Goal: Task Accomplishment & Management: Use online tool/utility

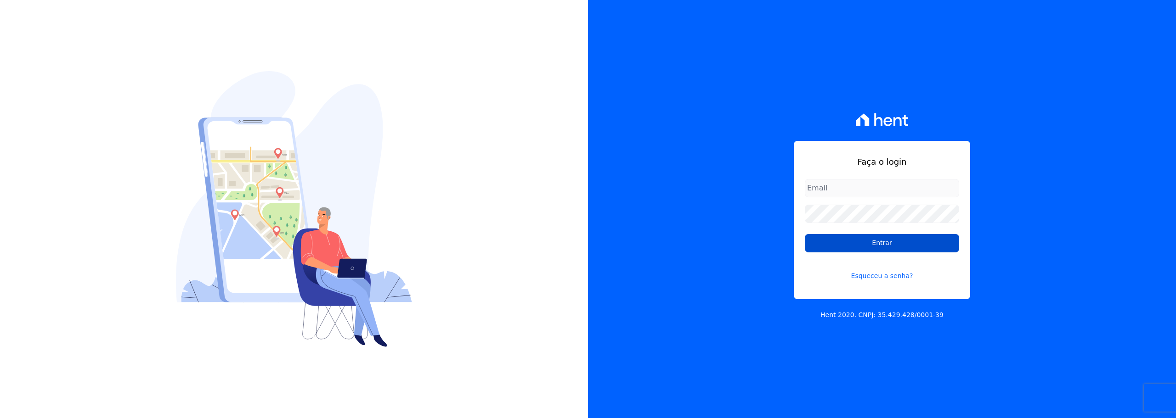
type input "[PERSON_NAME][EMAIL_ADDRESS][DOMAIN_NAME]"
click at [910, 242] on input "Entrar" at bounding box center [882, 243] width 154 height 18
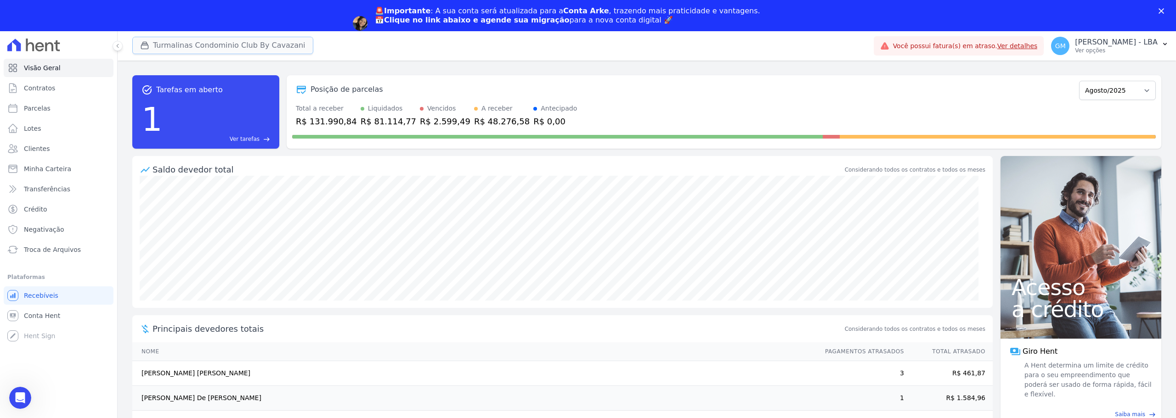
click at [208, 46] on button "Turmalinas Condominio Club By Cavazani" at bounding box center [222, 45] width 181 height 17
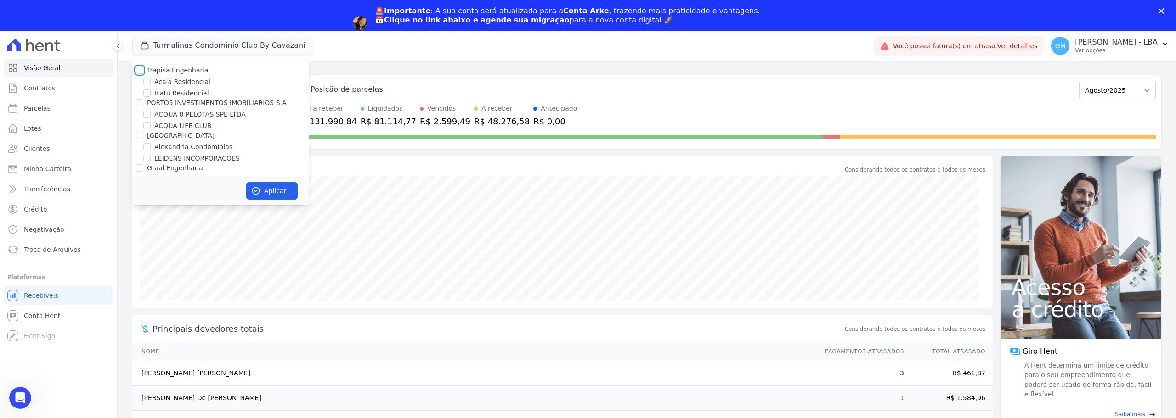
click at [141, 69] on input "Trapisa Engenharia" at bounding box center [139, 70] width 7 height 7
checkbox input "true"
click at [139, 104] on input "PORTO5 INVESTIMENTOS IMOBILIARIOS S.A" at bounding box center [139, 102] width 7 height 7
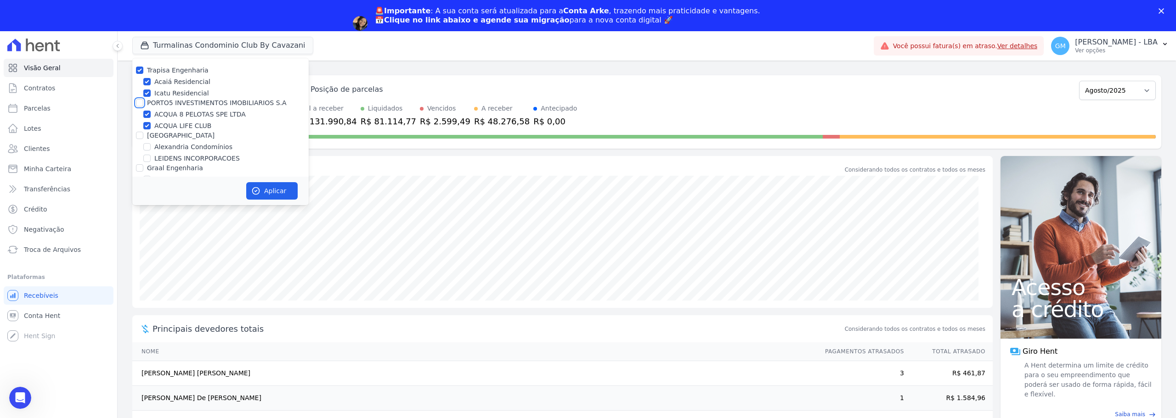
checkbox input "true"
click at [140, 137] on input "[GEOGRAPHIC_DATA]" at bounding box center [139, 135] width 7 height 7
checkbox input "true"
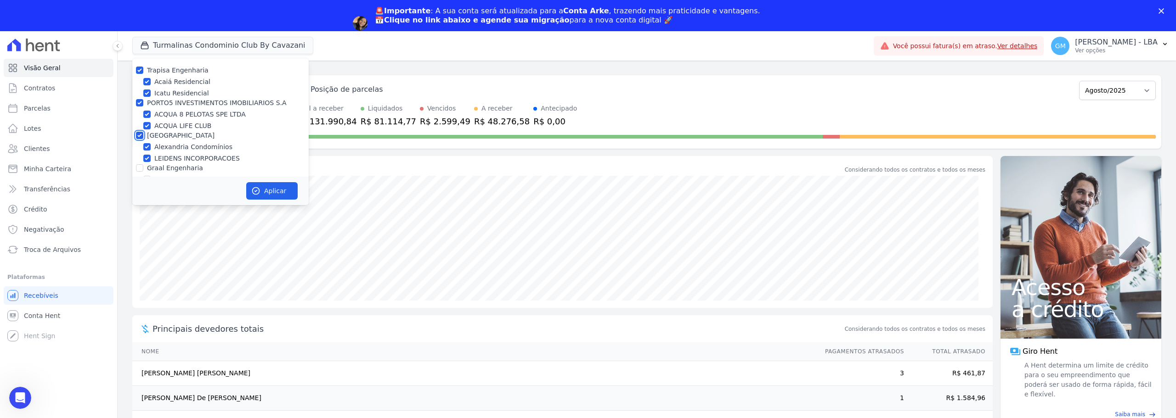
checkbox input "true"
click at [138, 77] on input "Graal Engenharia" at bounding box center [139, 76] width 7 height 7
checkbox input "true"
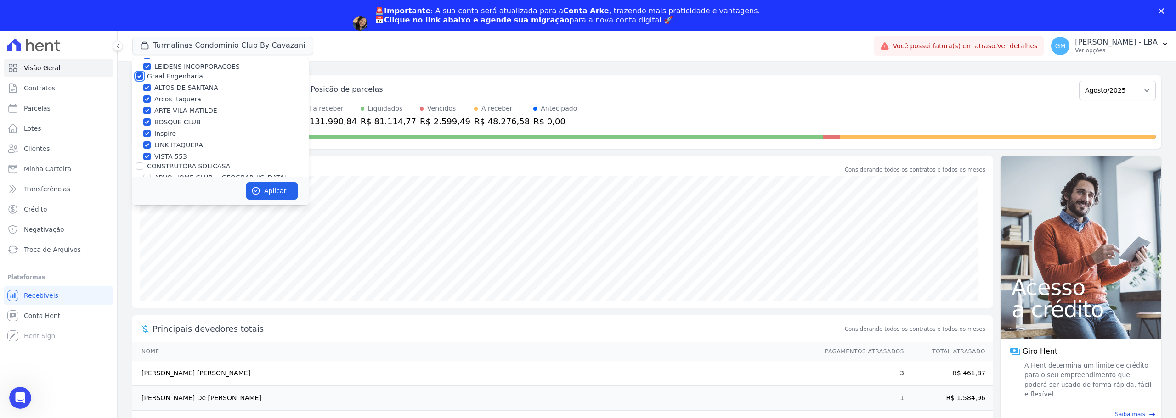
checkbox input "true"
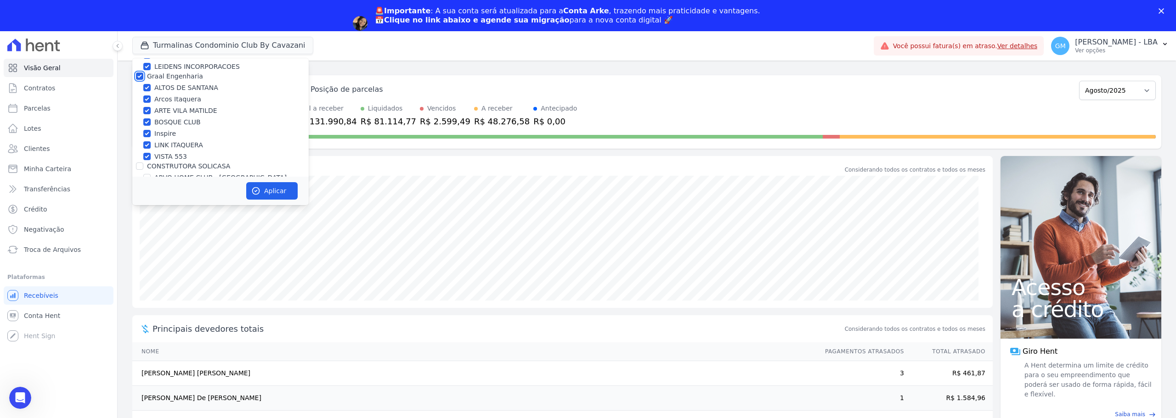
checkbox input "true"
click at [141, 118] on input "CONSTRUTORA SOLICASA" at bounding box center [139, 120] width 7 height 7
checkbox input "true"
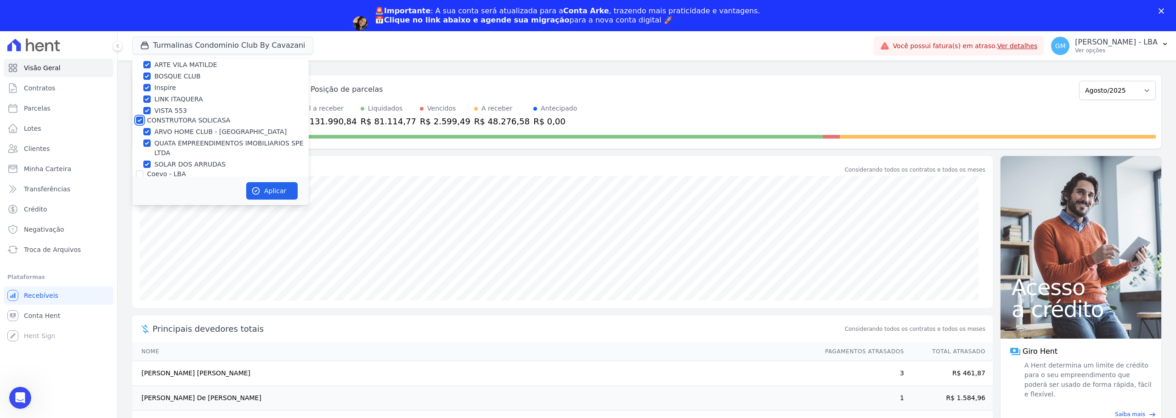
checkbox input "true"
click at [140, 81] on input "Coevo - LBA" at bounding box center [139, 82] width 7 height 7
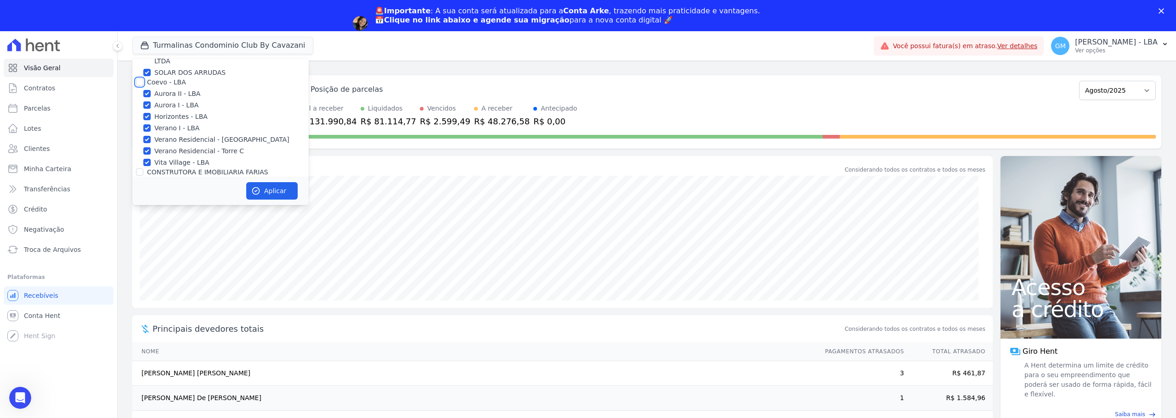
checkbox input "true"
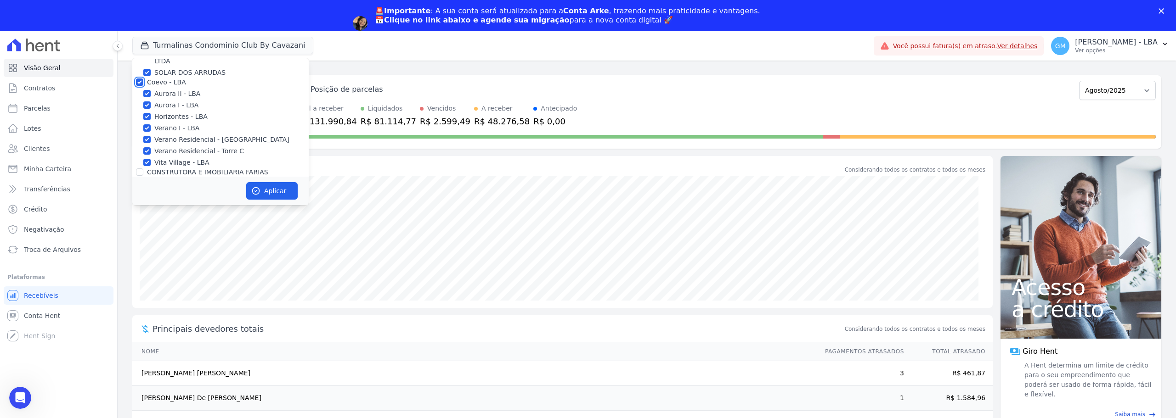
checkbox input "true"
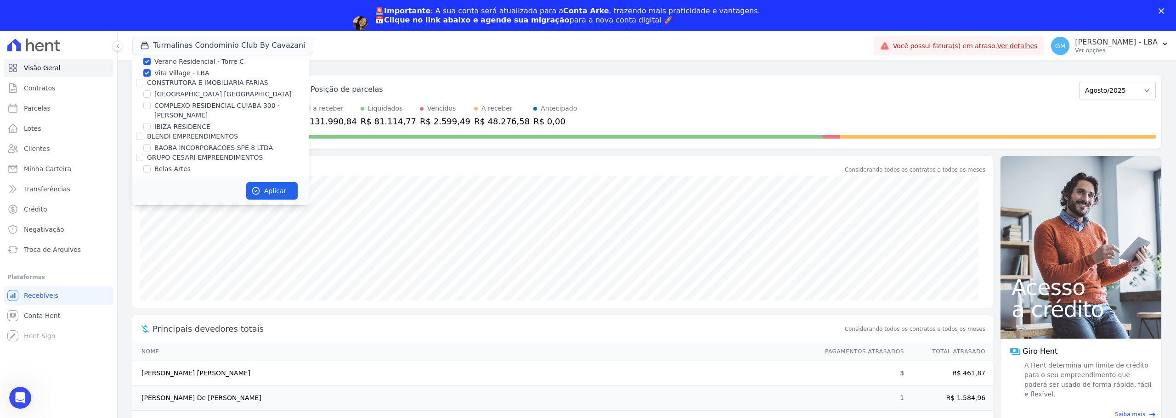
scroll to position [321, 0]
click at [140, 83] on input "CONSTRUTORA E IMOBILIARIA FARIAS" at bounding box center [139, 80] width 7 height 7
checkbox input "true"
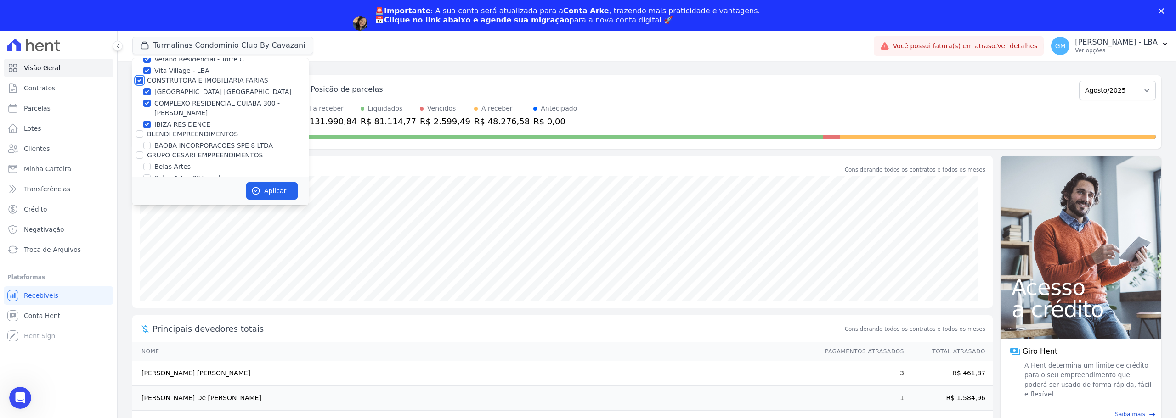
checkbox input "true"
click at [144, 131] on div "BLENDI EMPREENDIMENTOS" at bounding box center [220, 135] width 176 height 10
click at [141, 133] on input "BLENDI EMPREENDIMENTOS" at bounding box center [139, 133] width 7 height 7
checkbox input "true"
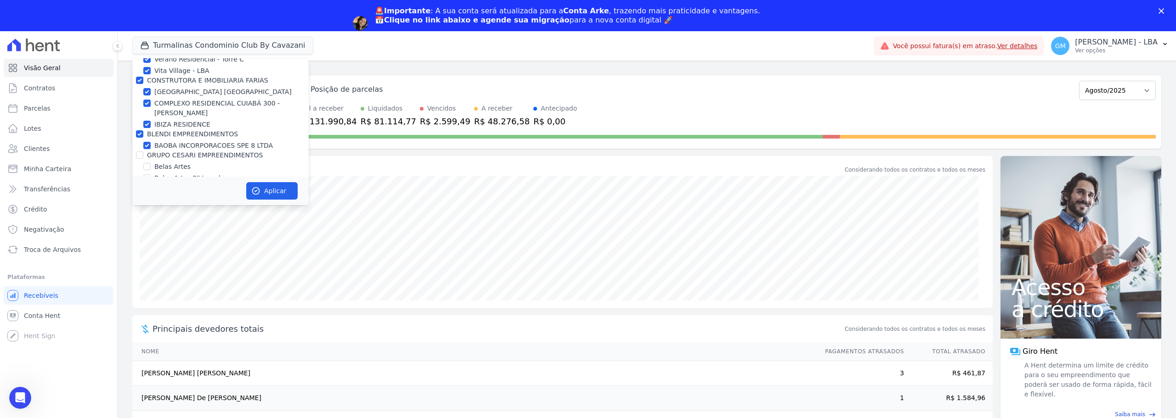
click at [138, 159] on div at bounding box center [139, 155] width 7 height 9
click at [141, 156] on input "GRUPO CESARI EMPREENDIMENTOS" at bounding box center [139, 155] width 7 height 7
checkbox input "true"
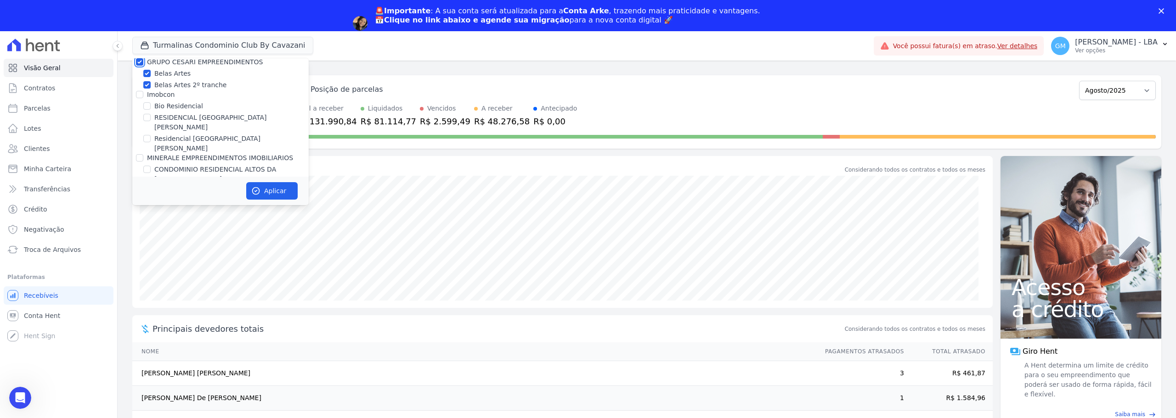
scroll to position [413, 0]
click at [142, 97] on input "Imobcon" at bounding box center [139, 95] width 7 height 7
checkbox input "true"
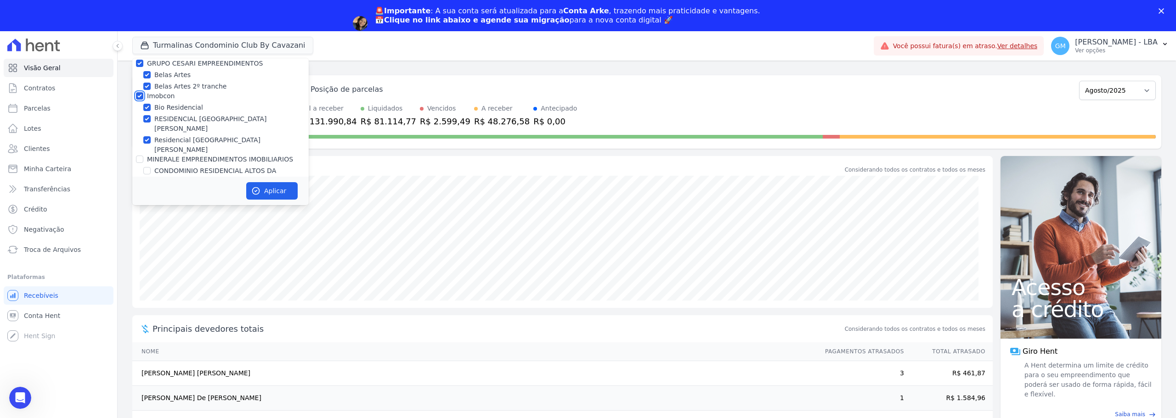
checkbox input "true"
click at [139, 156] on input "MINERALE EMPREENDIMENTOS IMOBILIARIOS" at bounding box center [139, 159] width 7 height 7
checkbox input "true"
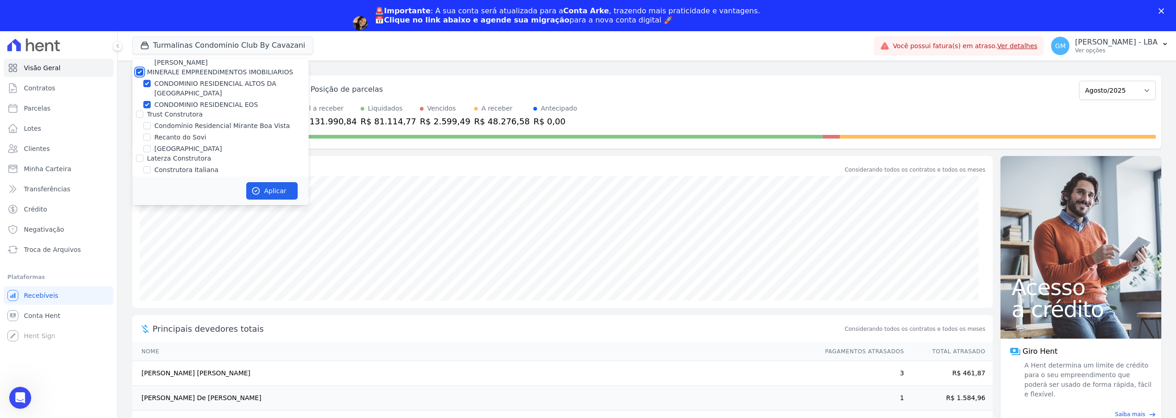
scroll to position [505, 0]
click at [141, 106] on input "Trust Construtora" at bounding box center [139, 109] width 7 height 7
checkbox input "true"
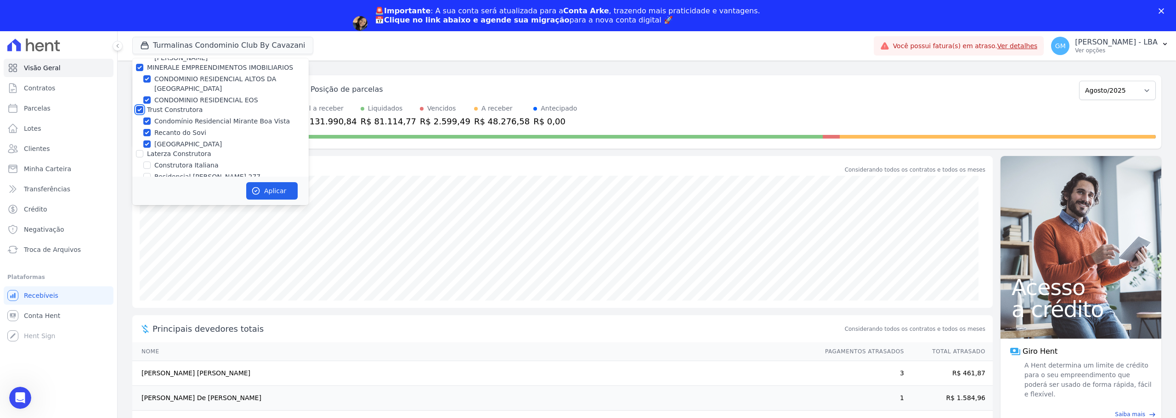
checkbox input "true"
click at [138, 150] on input "Laterza Construtora" at bounding box center [139, 153] width 7 height 7
checkbox input "true"
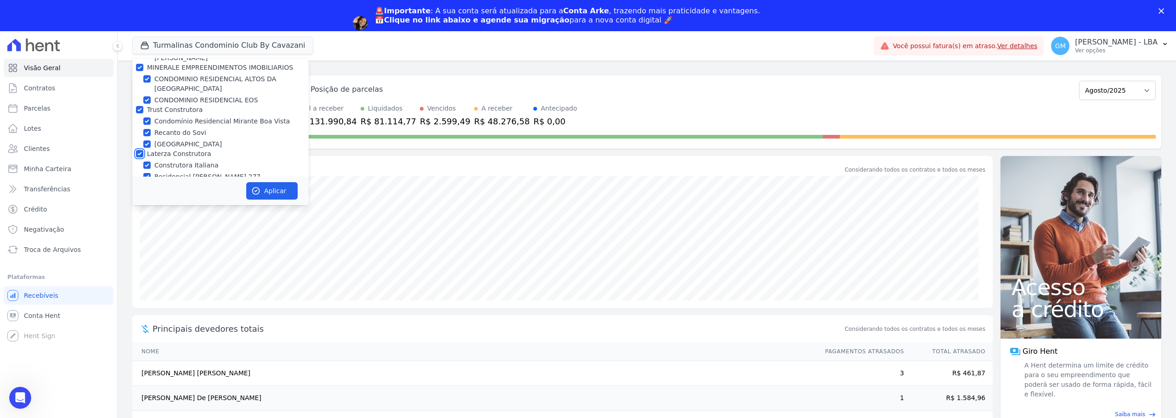
checkbox input "true"
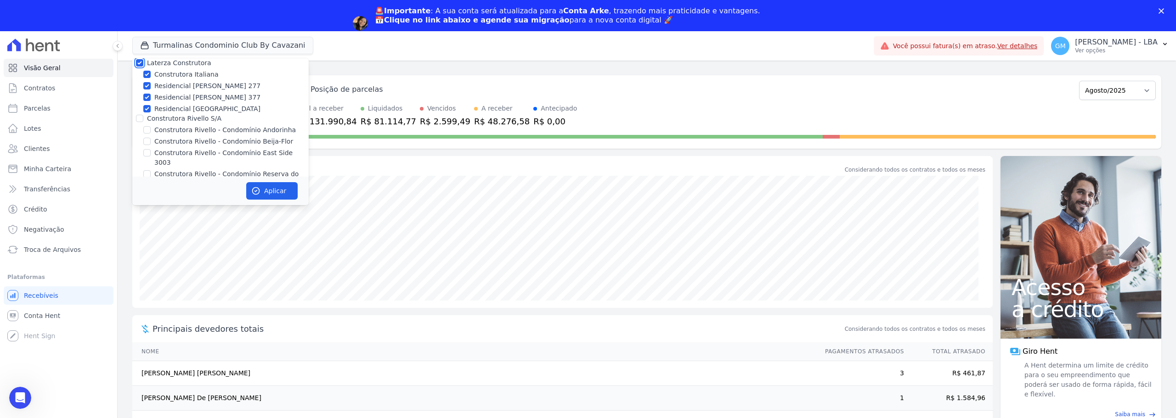
scroll to position [597, 0]
click at [141, 114] on input "Construtora Rivello S/A" at bounding box center [139, 117] width 7 height 7
checkbox input "true"
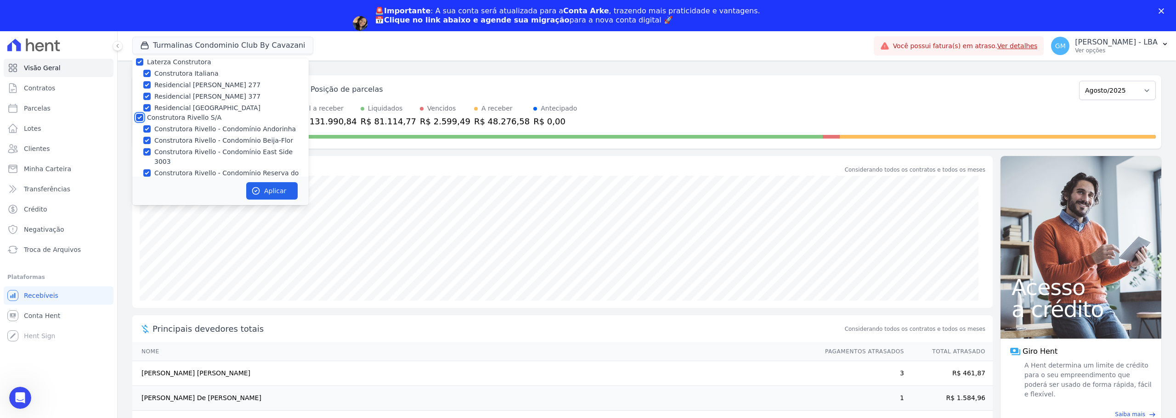
checkbox input "true"
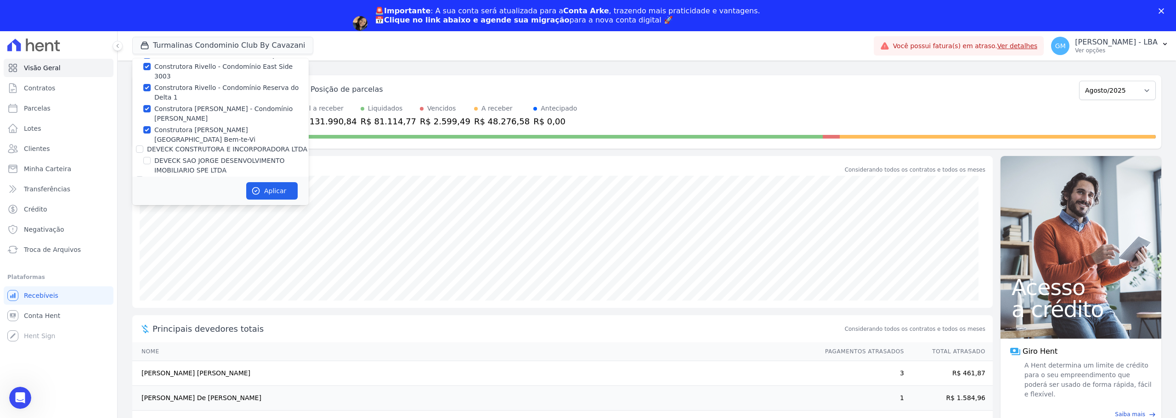
scroll to position [689, 0]
click at [141, 139] on input "DEVECK CONSTRUTORA E INCORPORADORA LTDA" at bounding box center [139, 142] width 7 height 7
checkbox input "true"
click at [141, 170] on input "Mondeo" at bounding box center [139, 173] width 7 height 7
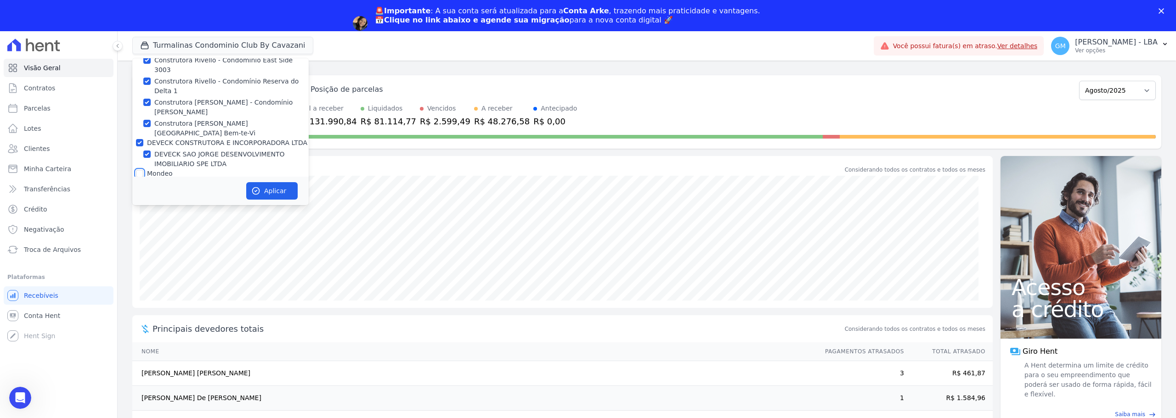
checkbox input "true"
click at [139, 191] on input "BONELLI EMPREENDIMENTOS IMOBILIARIOS LTDA" at bounding box center [139, 194] width 7 height 7
checkbox input "true"
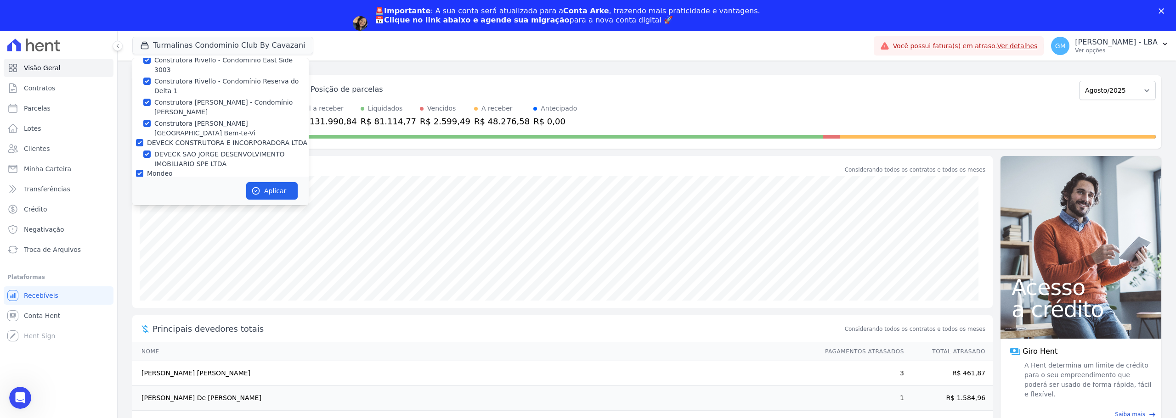
checkbox input "true"
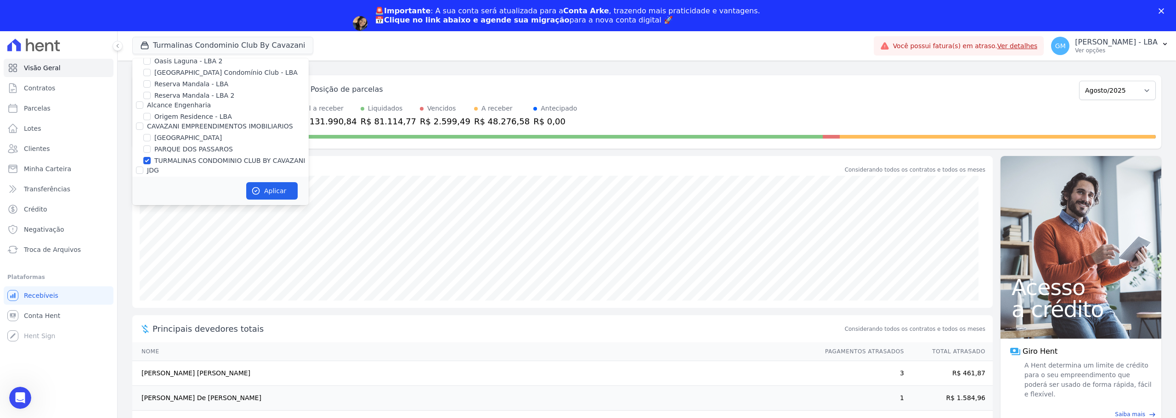
scroll to position [1883, 0]
click at [145, 150] on input "TURMALINAS CONDOMINIO CLUB BY CAVAZANI" at bounding box center [146, 153] width 7 height 7
checkbox input "false"
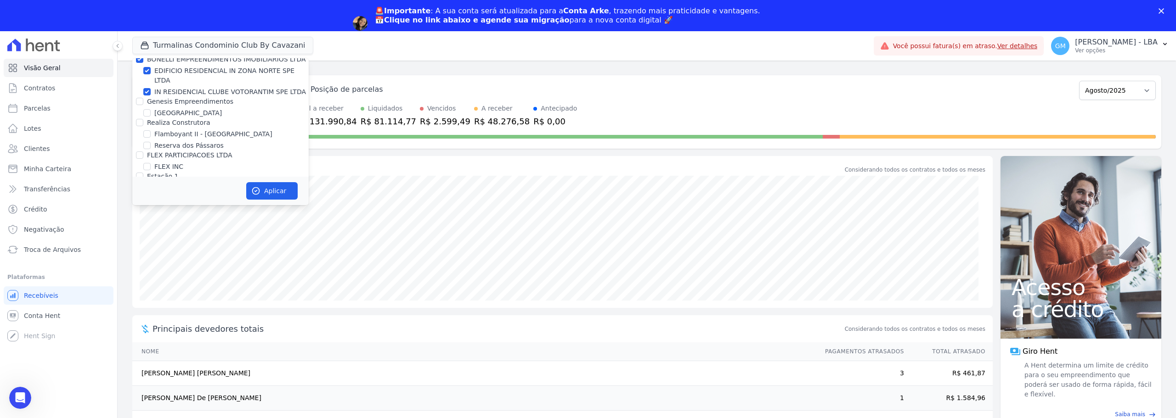
scroll to position [781, 0]
click at [140, 141] on input "Genesis Empreendimentos" at bounding box center [139, 144] width 7 height 7
checkbox input "true"
click at [137, 163] on input "Realiza Construtora" at bounding box center [139, 166] width 7 height 7
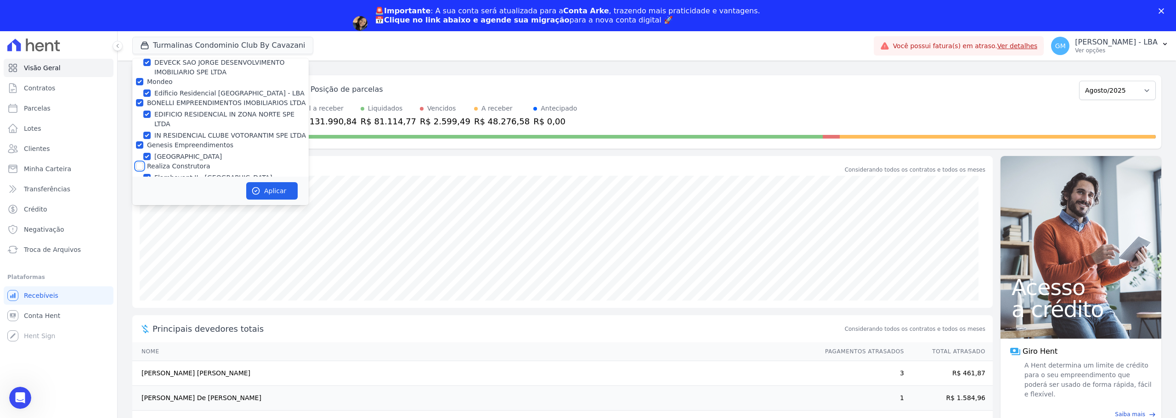
checkbox input "true"
click at [138, 195] on input "FLEX PARTICIPACOES LTDA" at bounding box center [139, 198] width 7 height 7
checkbox input "true"
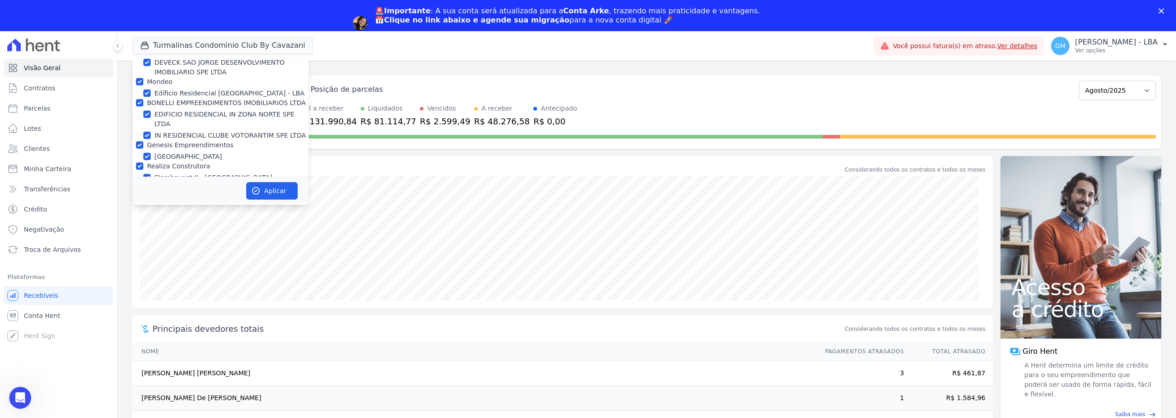
checkbox input "true"
click at [140, 216] on input "Estação 1" at bounding box center [139, 219] width 7 height 7
checkbox input "true"
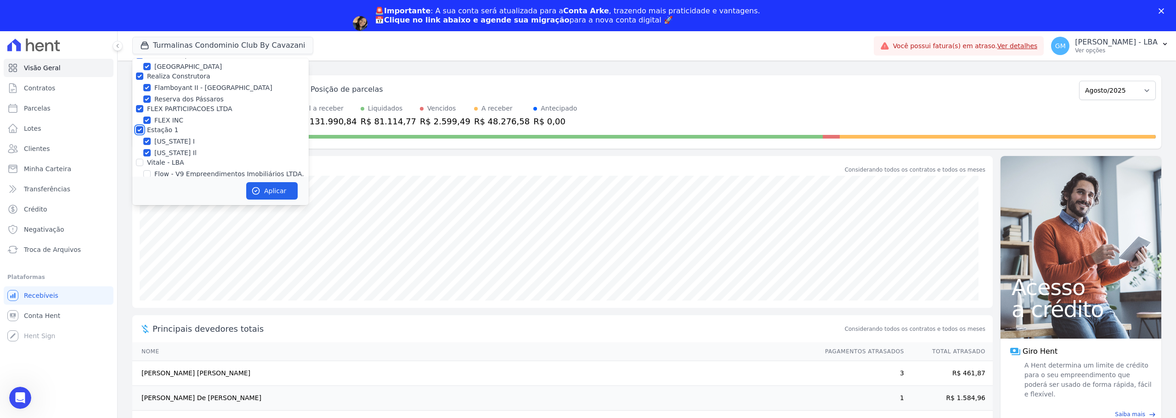
scroll to position [873, 0]
click at [270, 183] on button "Aplicar" at bounding box center [271, 190] width 51 height 17
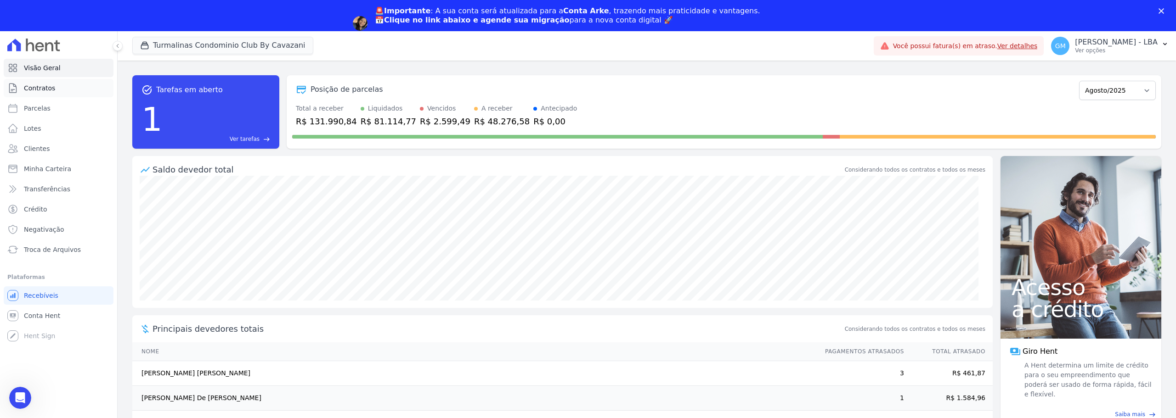
scroll to position [0, 0]
click at [56, 113] on link "Parcelas" at bounding box center [59, 108] width 110 height 18
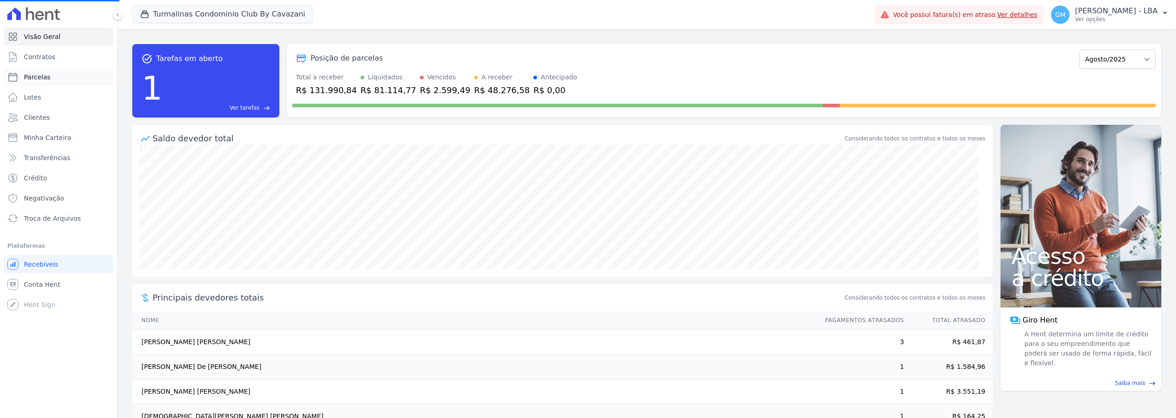
select select
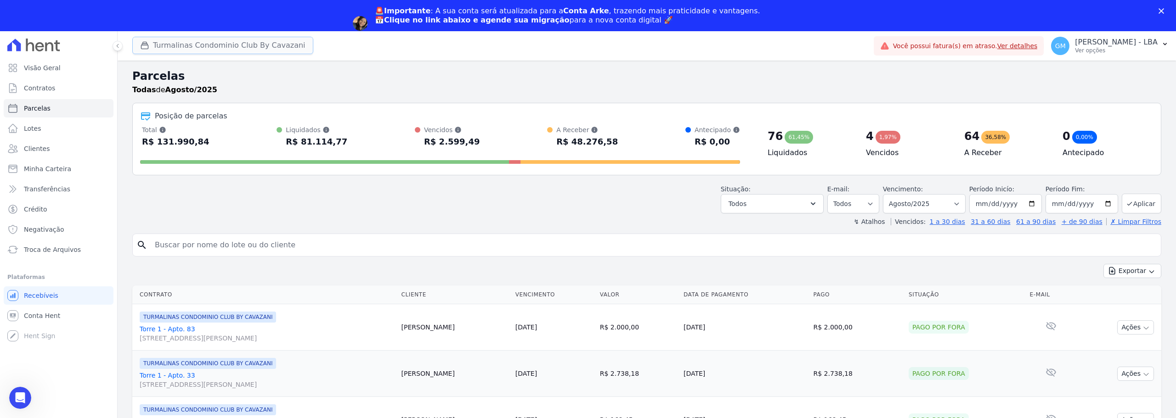
click at [144, 46] on icon "button" at bounding box center [144, 45] width 9 height 9
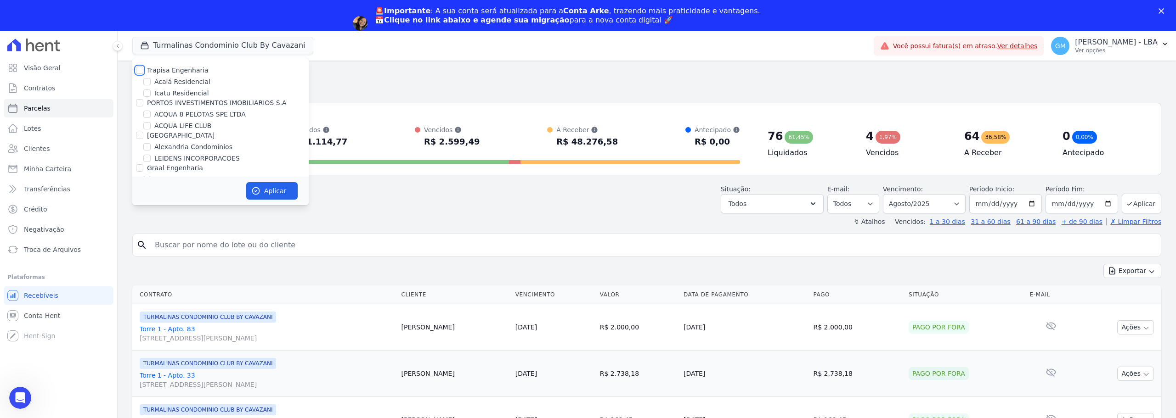
drag, startPoint x: 143, startPoint y: 71, endPoint x: 137, endPoint y: 96, distance: 25.4
click at [142, 70] on input "Trapisa Engenharia" at bounding box center [139, 70] width 7 height 7
checkbox input "true"
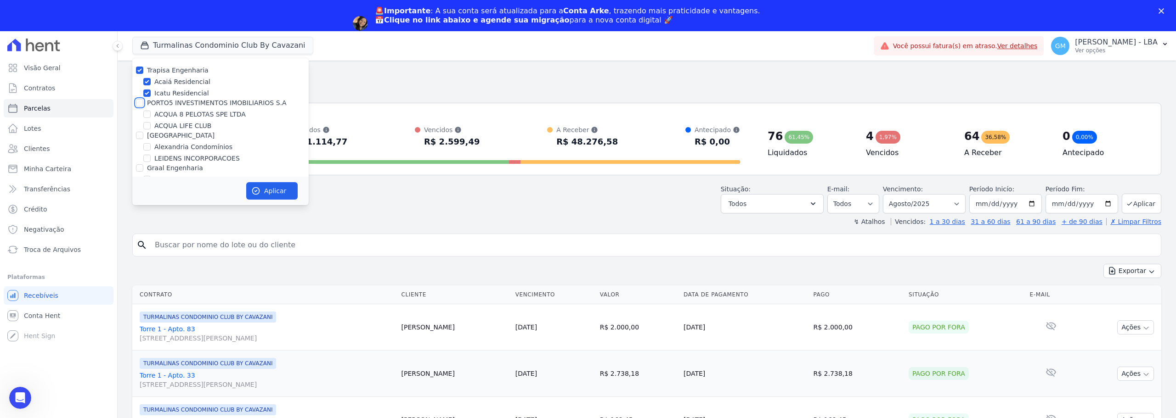
click at [137, 104] on input "PORTO5 INVESTIMENTOS IMOBILIARIOS S.A" at bounding box center [139, 102] width 7 height 7
checkbox input "true"
click at [140, 135] on input "[GEOGRAPHIC_DATA]" at bounding box center [139, 135] width 7 height 7
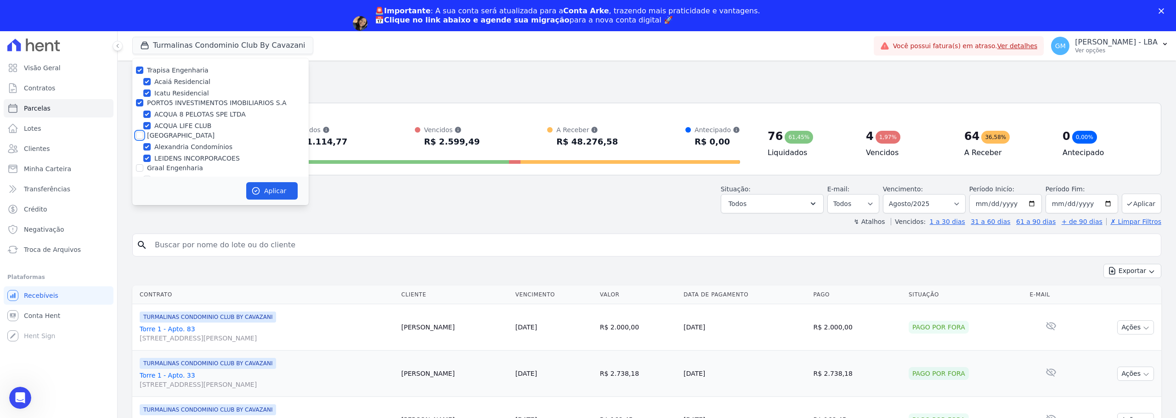
checkbox input "true"
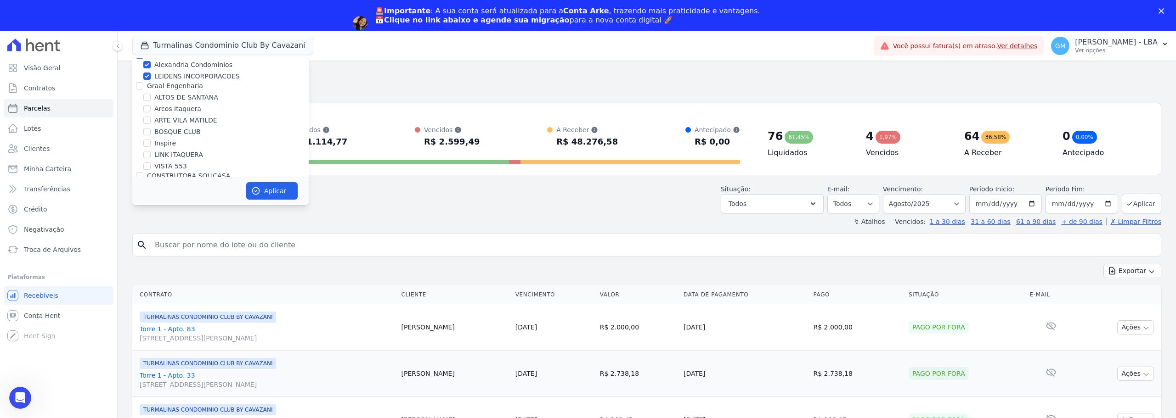
scroll to position [92, 0]
click at [143, 78] on input "Graal Engenharia" at bounding box center [139, 76] width 7 height 7
checkbox input "true"
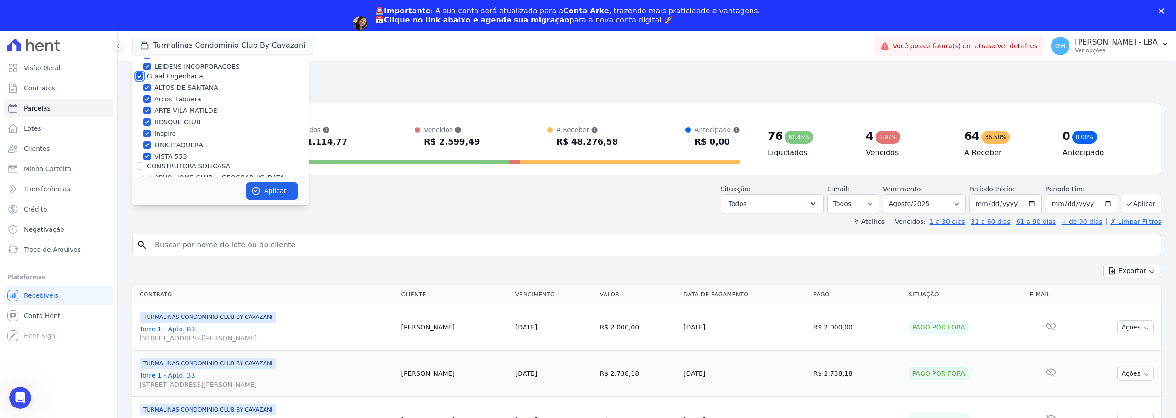
checkbox input "true"
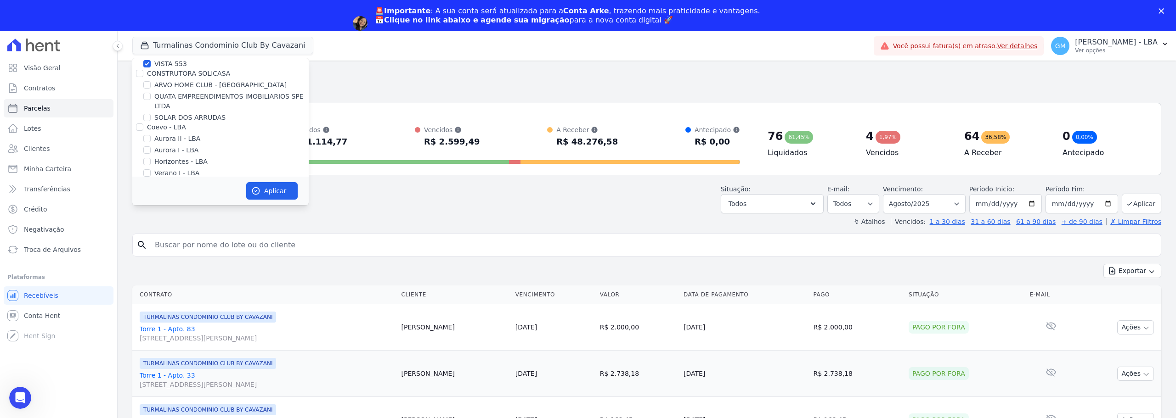
scroll to position [184, 0]
drag, startPoint x: 141, startPoint y: 76, endPoint x: 139, endPoint y: 85, distance: 9.3
click at [140, 76] on input "CONSTRUTORA SOLICASA" at bounding box center [139, 74] width 7 height 7
checkbox input "true"
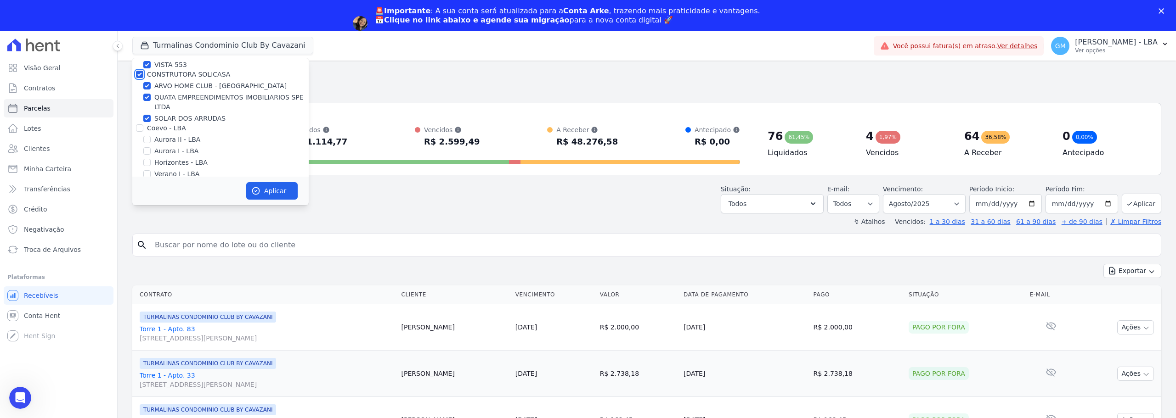
checkbox input "true"
click at [140, 128] on input "Coevo - LBA" at bounding box center [139, 127] width 7 height 7
checkbox input "true"
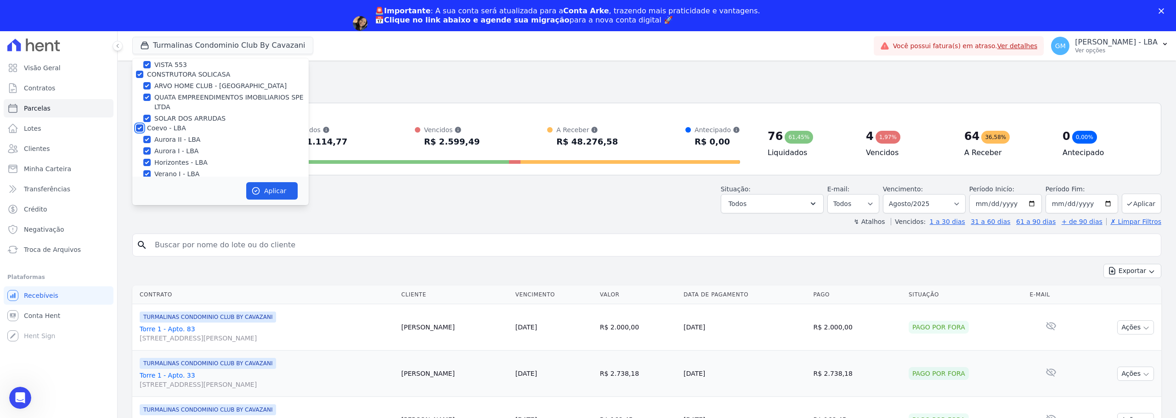
checkbox input "true"
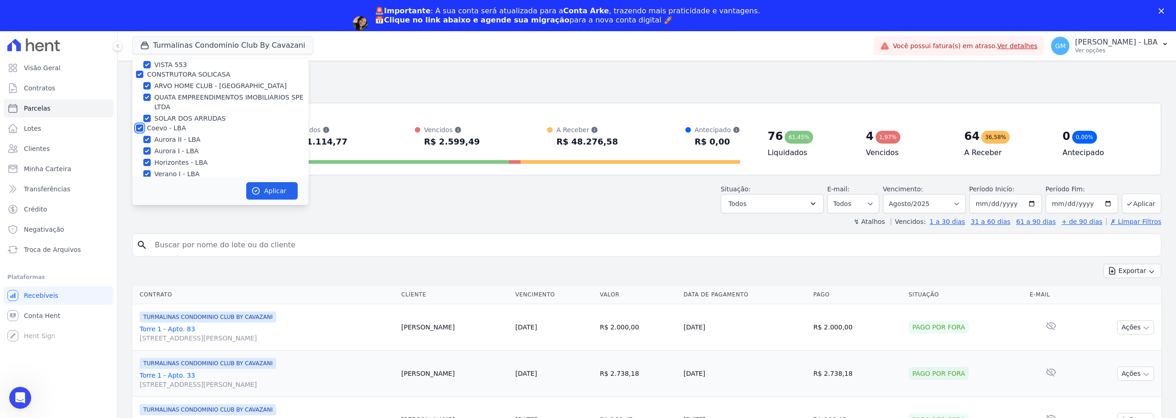
checkbox input "true"
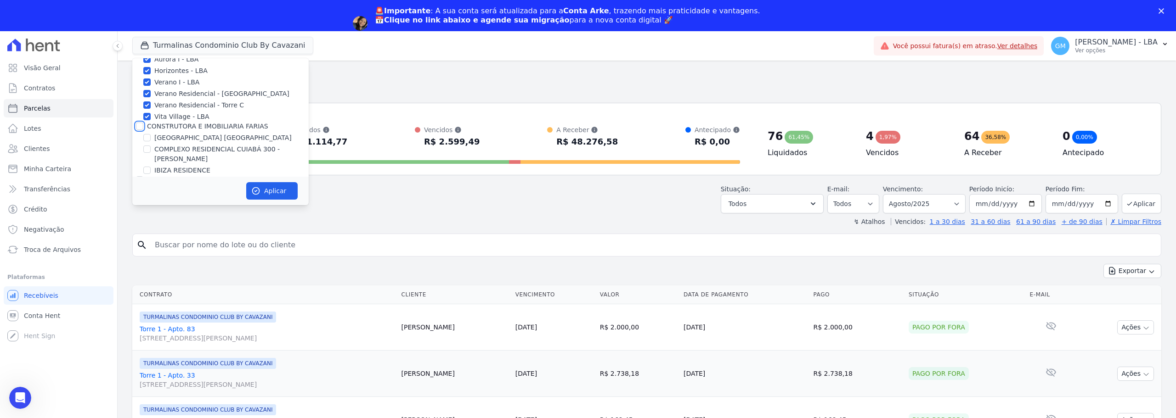
click at [141, 125] on input "CONSTRUTORA E IMOBILIARIA FARIAS" at bounding box center [139, 126] width 7 height 7
checkbox input "true"
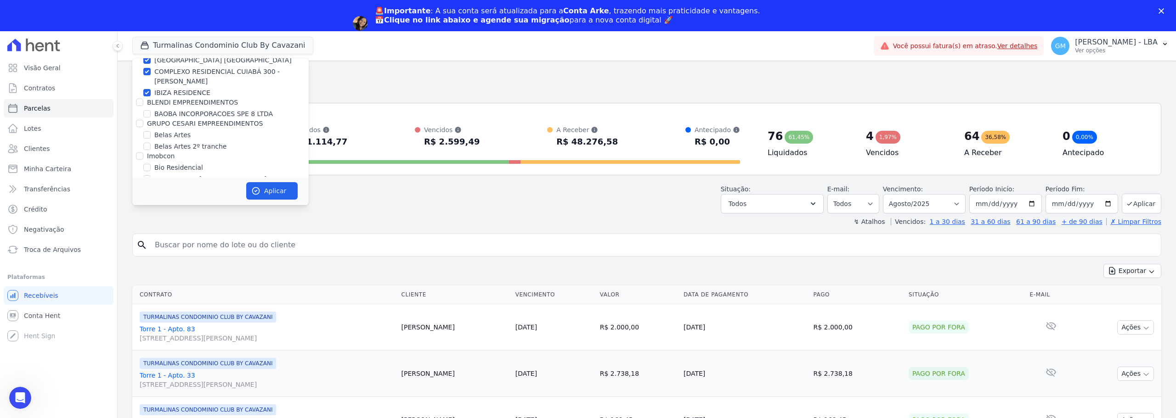
scroll to position [367, 0]
click at [141, 86] on input "BLENDI EMPREENDIMENTOS" at bounding box center [139, 87] width 7 height 7
checkbox input "true"
click at [138, 114] on div "GRUPO CESARI EMPREENDIMENTOS" at bounding box center [220, 110] width 176 height 10
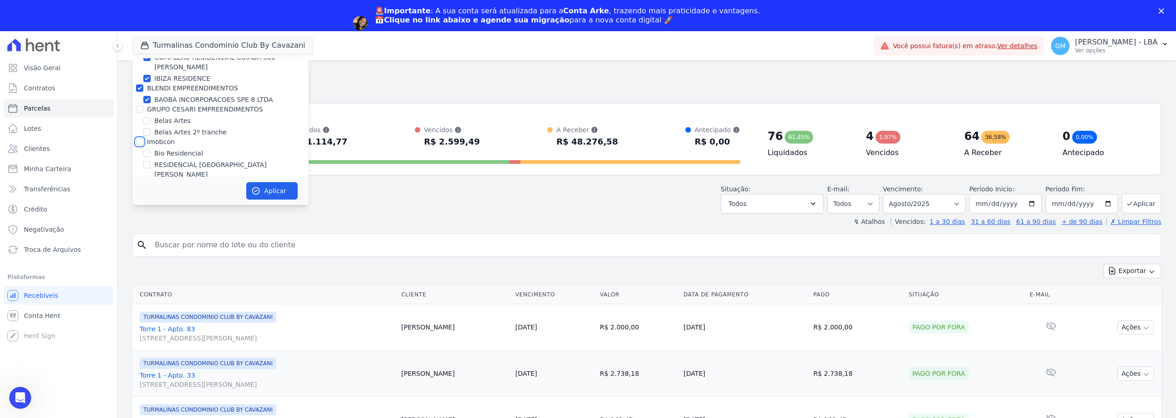
click at [141, 141] on input "Imobcon" at bounding box center [139, 141] width 7 height 7
checkbox input "true"
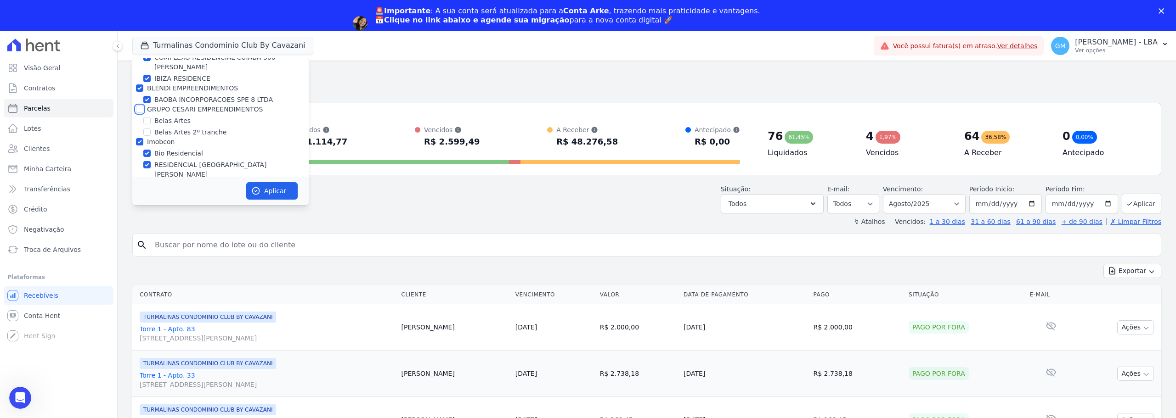
click at [141, 106] on input "GRUPO CESARI EMPREENDIMENTOS" at bounding box center [139, 109] width 7 height 7
checkbox input "true"
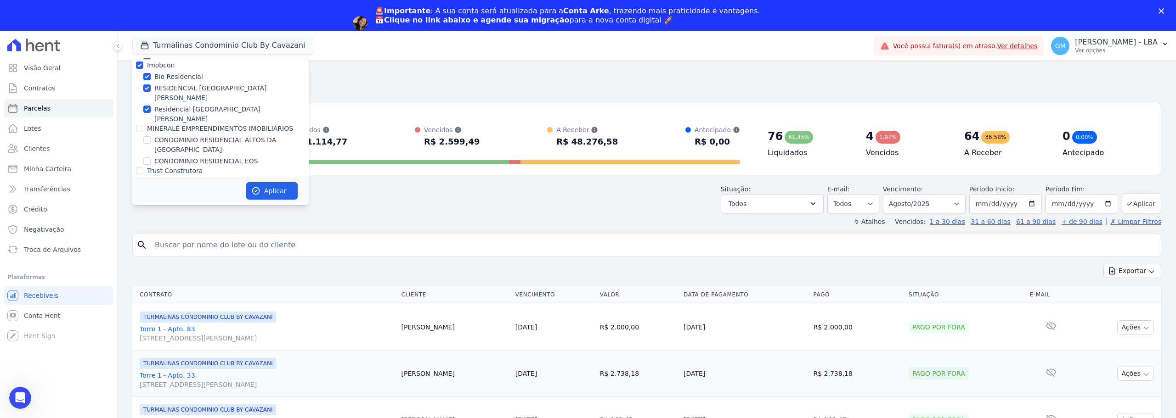
scroll to position [459, 0]
click at [141, 110] on input "MINERALE EMPREENDIMENTOS IMOBILIARIOS" at bounding box center [139, 113] width 7 height 7
checkbox input "true"
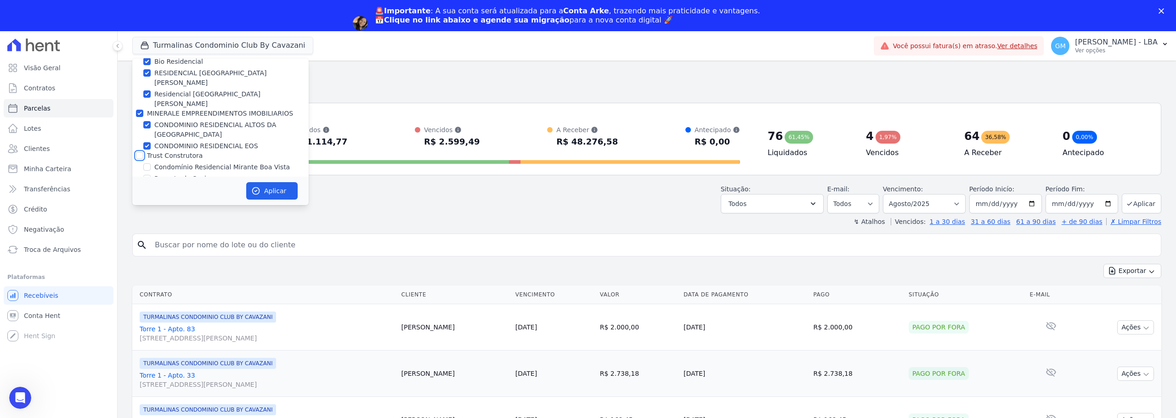
click at [142, 152] on input "Trust Construtora" at bounding box center [139, 155] width 7 height 7
checkbox input "true"
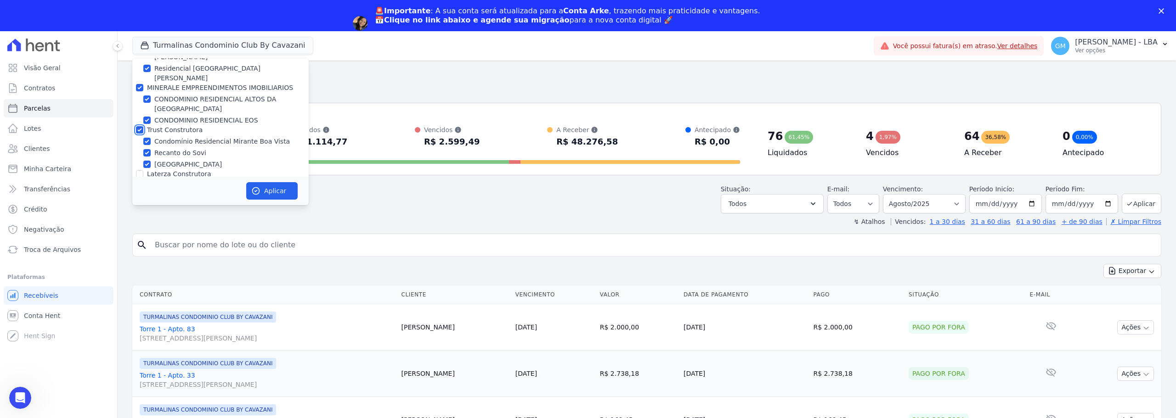
scroll to position [551, 0]
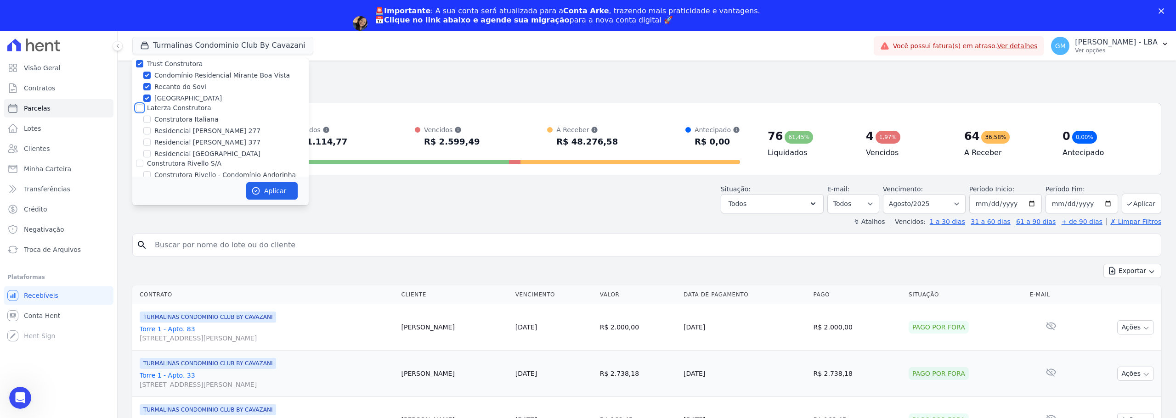
click at [142, 104] on input "Laterza Construtora" at bounding box center [139, 107] width 7 height 7
checkbox input "true"
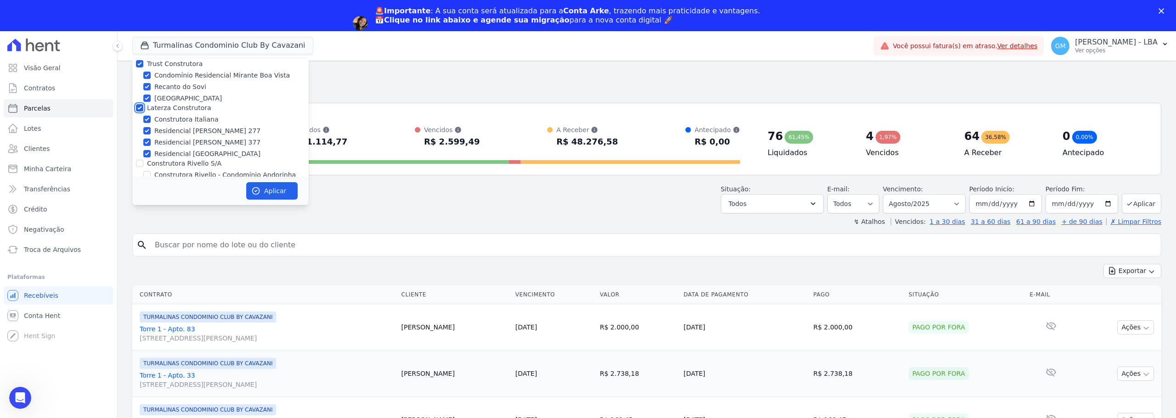
checkbox input "true"
click at [138, 160] on input "Construtora Rivello S/A" at bounding box center [139, 163] width 7 height 7
checkbox input "true"
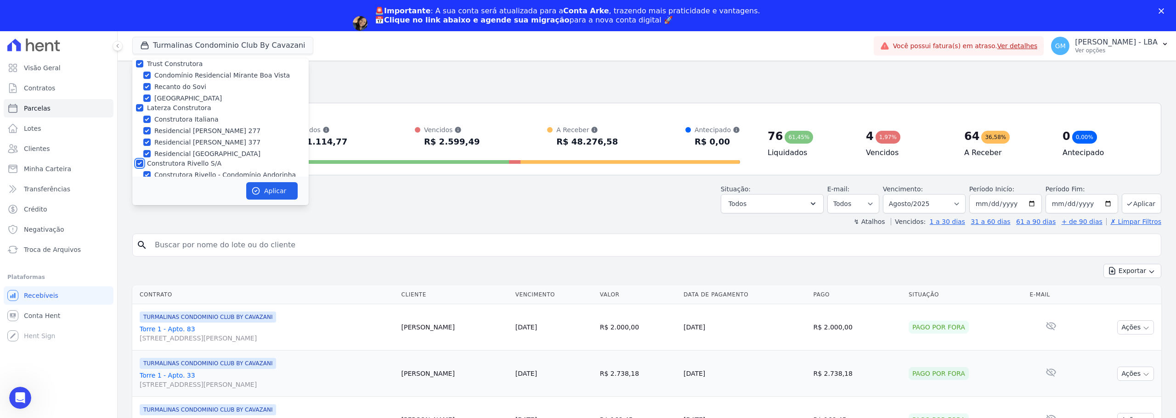
checkbox input "true"
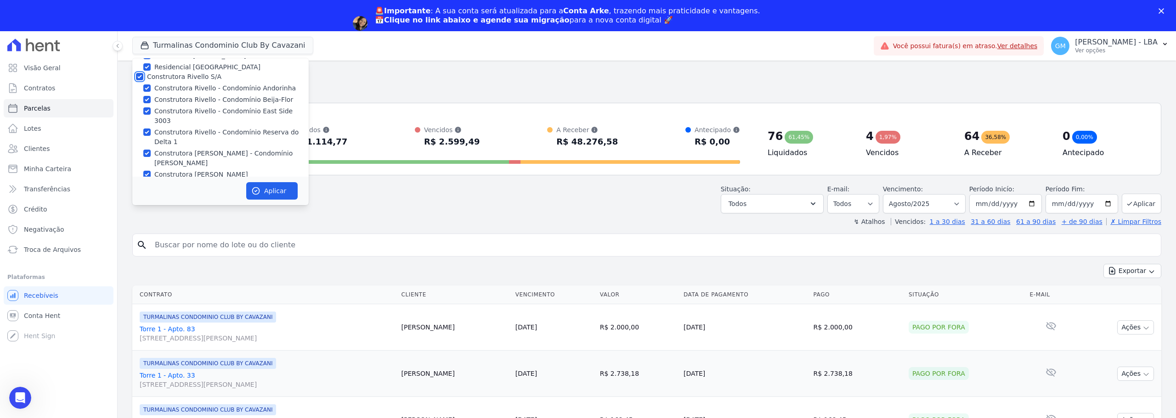
scroll to position [643, 0]
click at [140, 185] on input "DEVECK CONSTRUTORA E INCORPORADORA LTDA" at bounding box center [139, 188] width 7 height 7
checkbox input "true"
click at [142, 216] on input "Mondeo" at bounding box center [139, 219] width 7 height 7
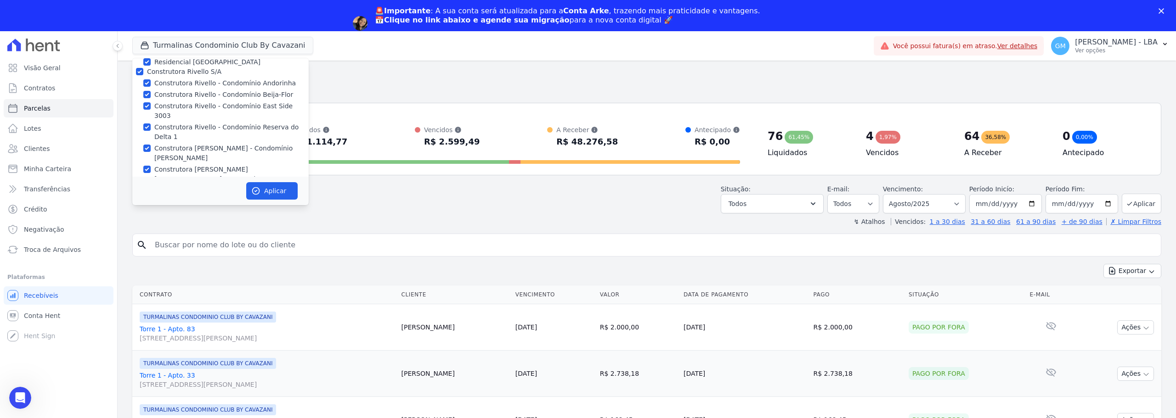
checkbox input "true"
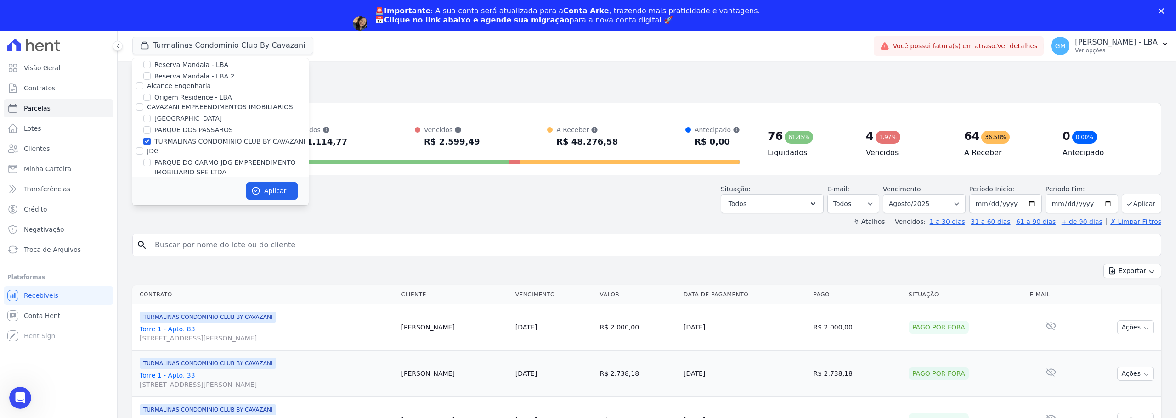
scroll to position [1791, 0]
click at [148, 242] on input "TURMALINAS CONDOMINIO CLUB BY CAVAZANI" at bounding box center [146, 245] width 7 height 7
checkbox input "false"
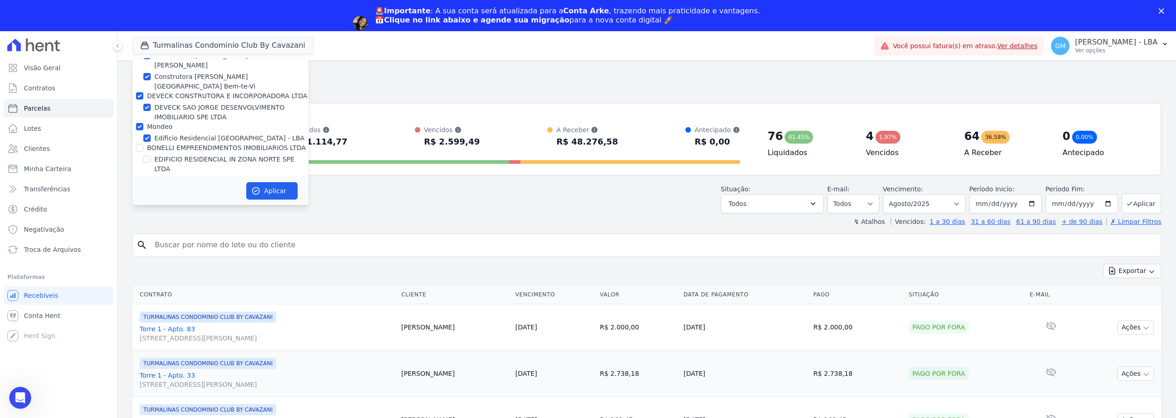
scroll to position [735, 0]
click at [141, 145] on input "BONELLI EMPREENDIMENTOS IMOBILIARIOS LTDA" at bounding box center [139, 148] width 7 height 7
checkbox input "true"
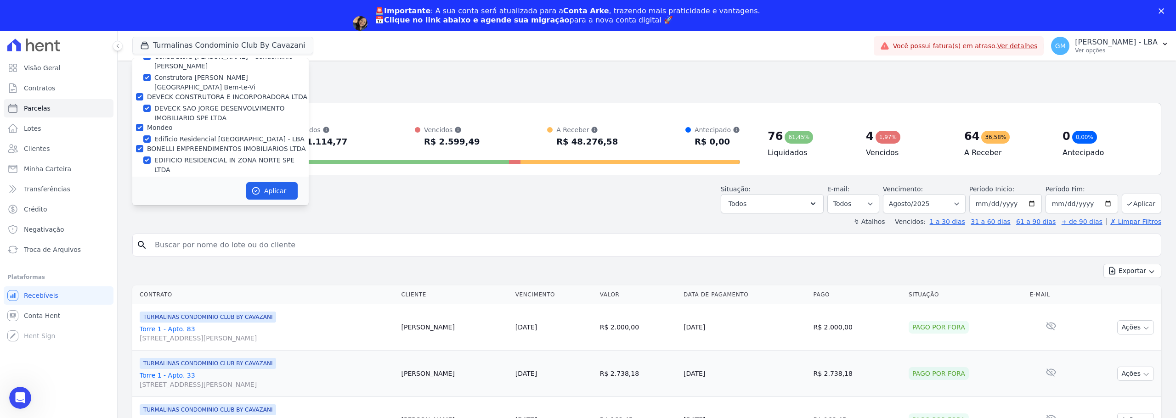
click at [138, 187] on input "Genesis Empreendimentos" at bounding box center [139, 190] width 7 height 7
checkbox input "true"
click at [141, 208] on input "Realiza Construtora" at bounding box center [139, 211] width 7 height 7
checkbox input "true"
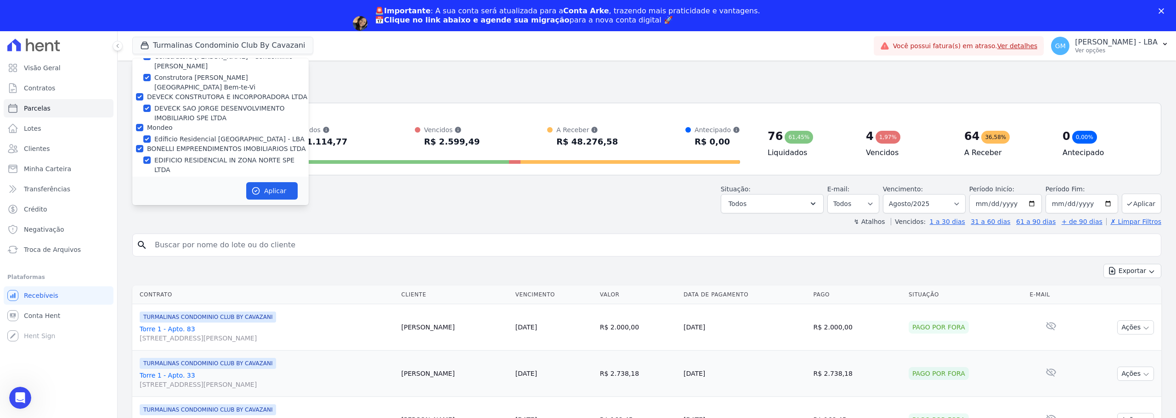
checkbox input "true"
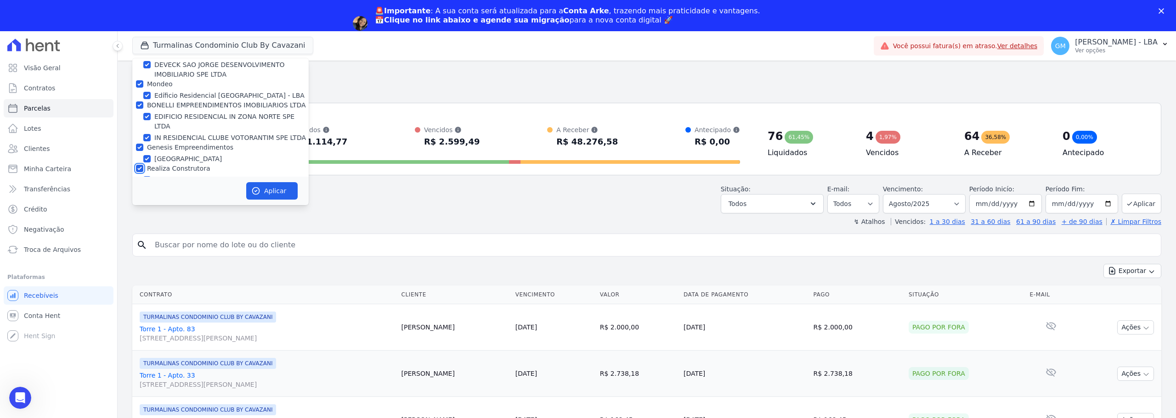
scroll to position [781, 0]
click at [141, 195] on input "FLEX PARTICIPACOES LTDA" at bounding box center [139, 198] width 7 height 7
checkbox input "true"
click at [141, 206] on div "FLEX INC" at bounding box center [220, 211] width 176 height 10
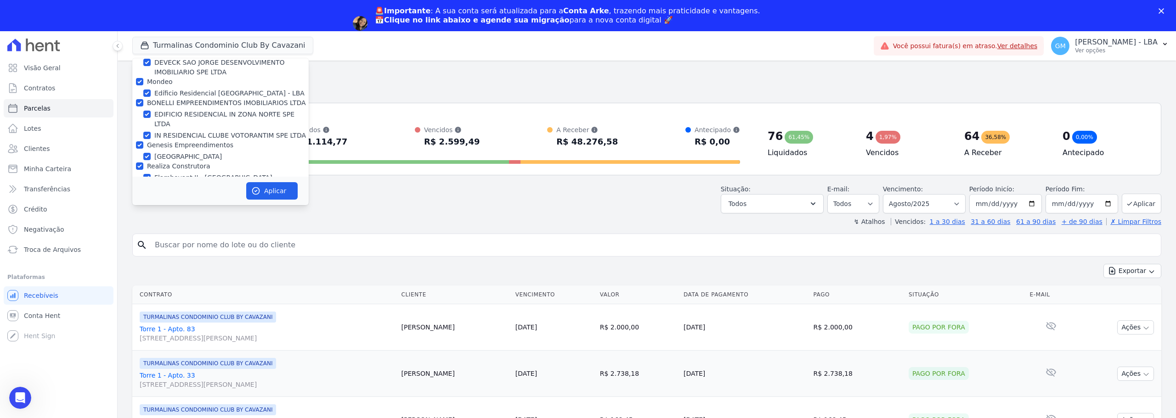
click at [141, 216] on input "Estação 1" at bounding box center [139, 219] width 7 height 7
checkbox input "true"
click at [274, 191] on button "Aplicar" at bounding box center [271, 190] width 51 height 17
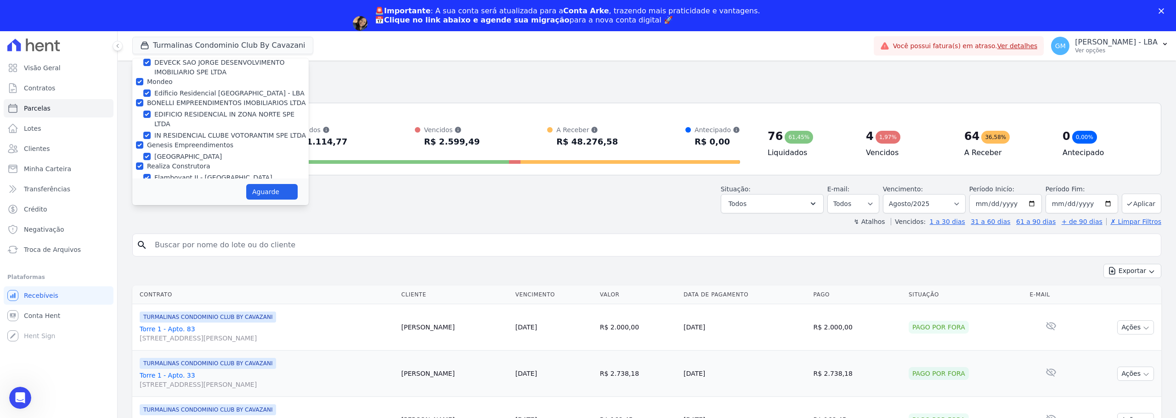
select select
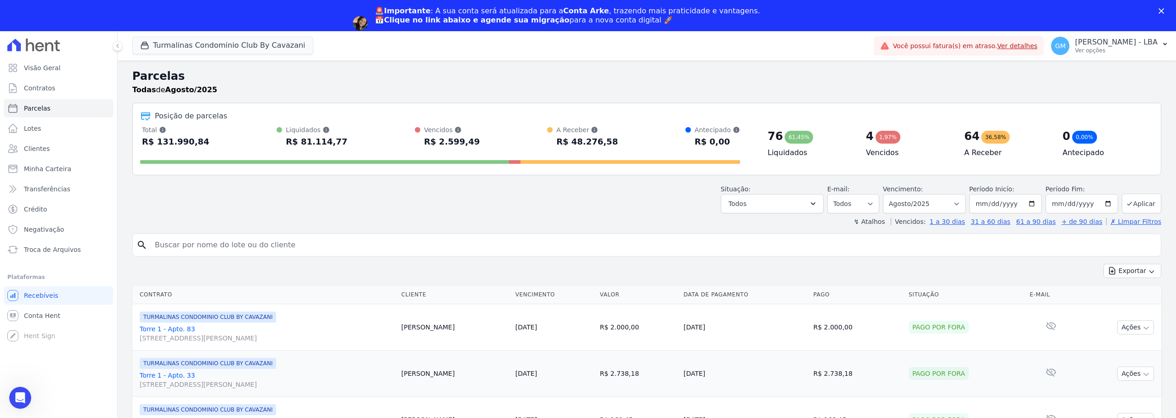
scroll to position [0, 0]
drag, startPoint x: 327, startPoint y: 134, endPoint x: 617, endPoint y: 94, distance: 292.1
click at [617, 94] on div "Todas de Agosto/2025" at bounding box center [646, 89] width 1029 height 11
click at [230, 58] on div "Turmalinas Condominio Club By Cavazani Trapisa Engenharia Acaiá Residencial Ica…" at bounding box center [501, 46] width 738 height 30
click at [231, 53] on button "Turmalinas Condominio Club By Cavazani" at bounding box center [222, 45] width 181 height 17
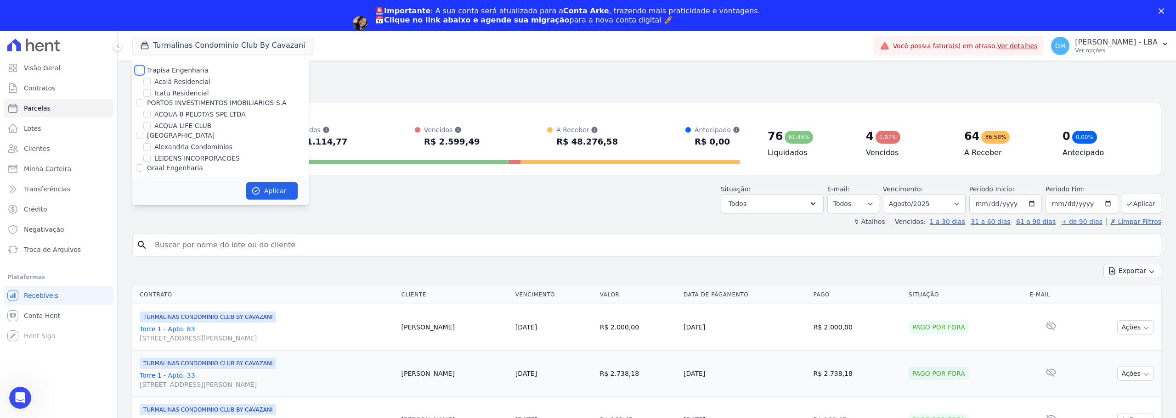
click at [142, 71] on input "Trapisa Engenharia" at bounding box center [139, 70] width 7 height 7
checkbox input "true"
click at [265, 183] on button "Aplicar" at bounding box center [271, 190] width 51 height 17
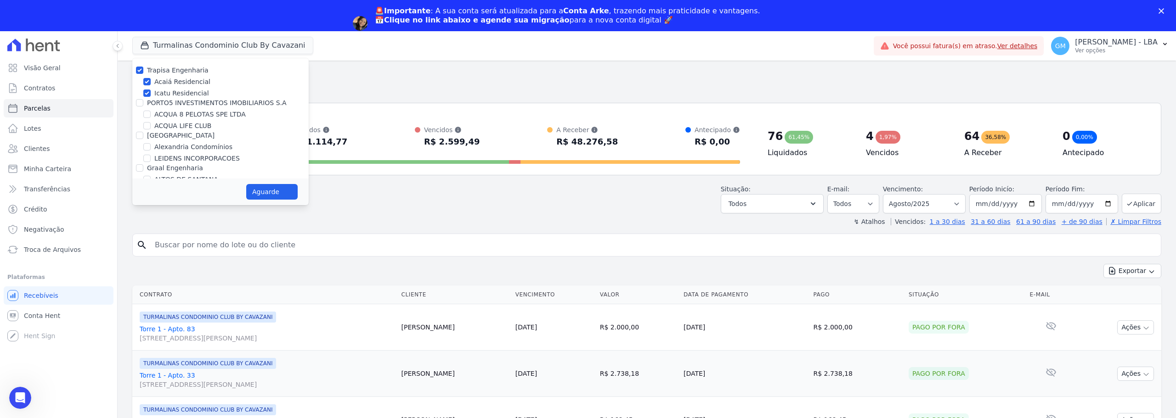
select select
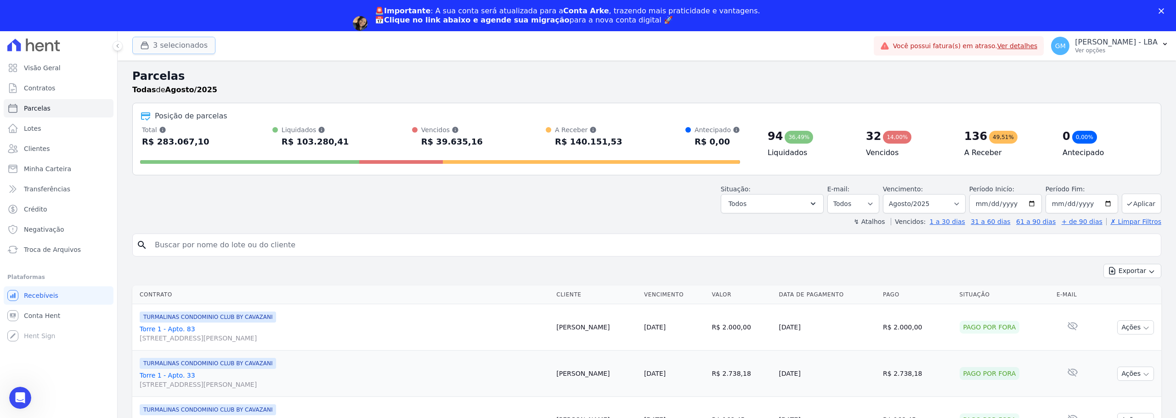
click at [186, 50] on button "3 selecionados" at bounding box center [173, 45] width 83 height 17
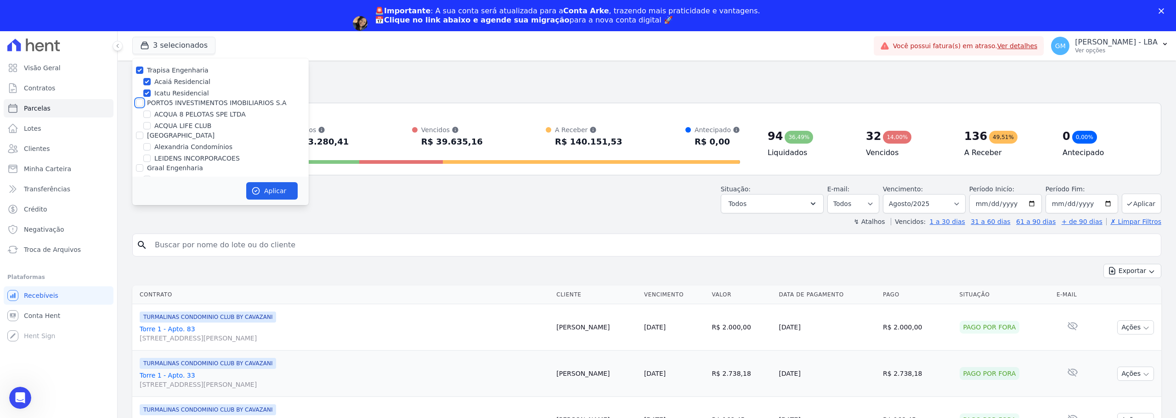
click at [141, 103] on input "PORTO5 INVESTIMENTOS IMOBILIARIOS S.A" at bounding box center [139, 102] width 7 height 7
checkbox input "true"
click at [137, 140] on div at bounding box center [139, 135] width 7 height 9
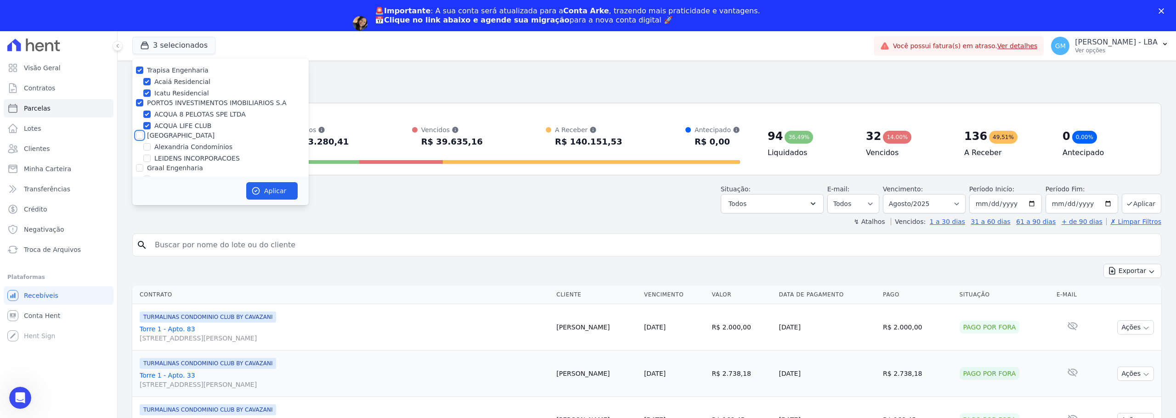
click at [139, 138] on input "[GEOGRAPHIC_DATA]" at bounding box center [139, 135] width 7 height 7
checkbox input "true"
click at [277, 187] on button "Aplicar" at bounding box center [271, 190] width 51 height 17
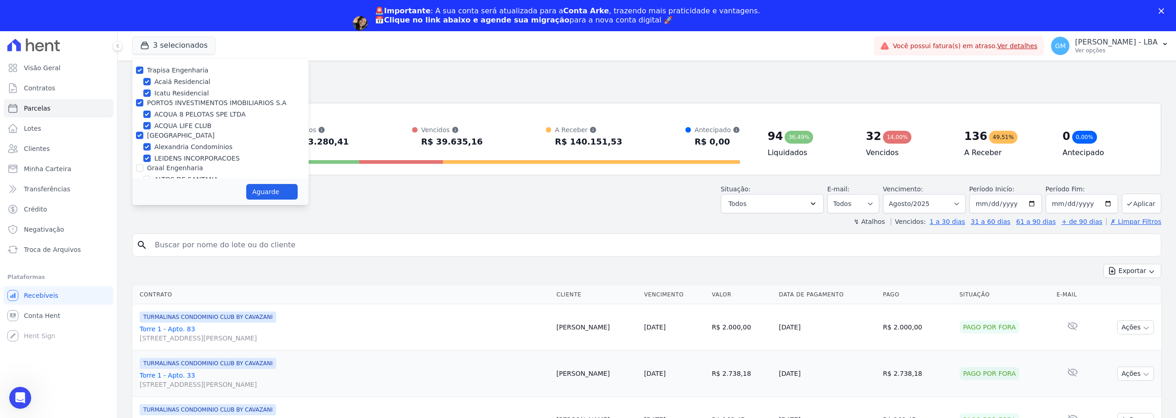
select select
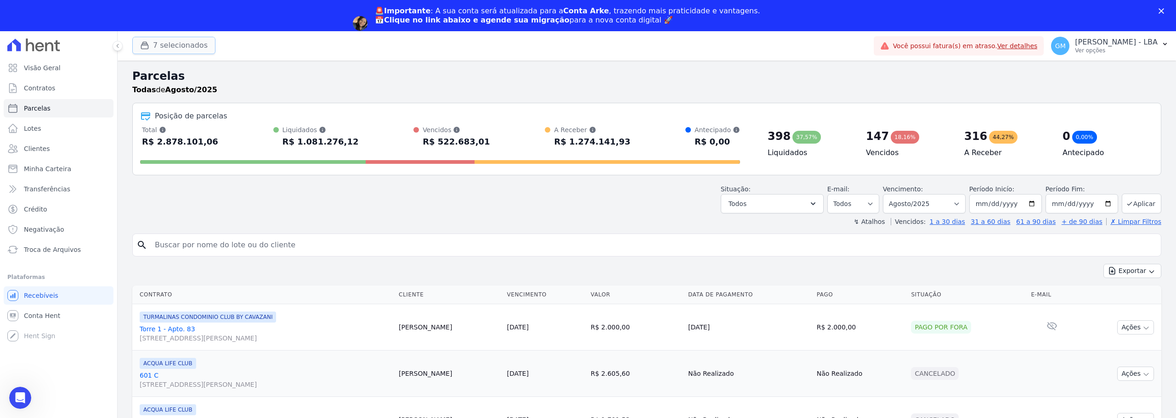
click at [191, 47] on button "7 selecionados" at bounding box center [173, 45] width 83 height 17
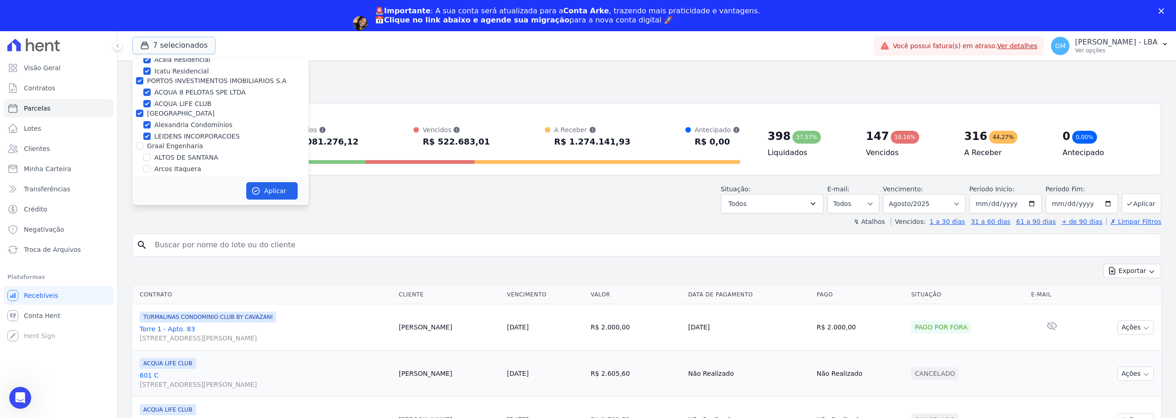
scroll to position [92, 0]
click at [141, 77] on input "Graal Engenharia" at bounding box center [139, 76] width 7 height 7
checkbox input "true"
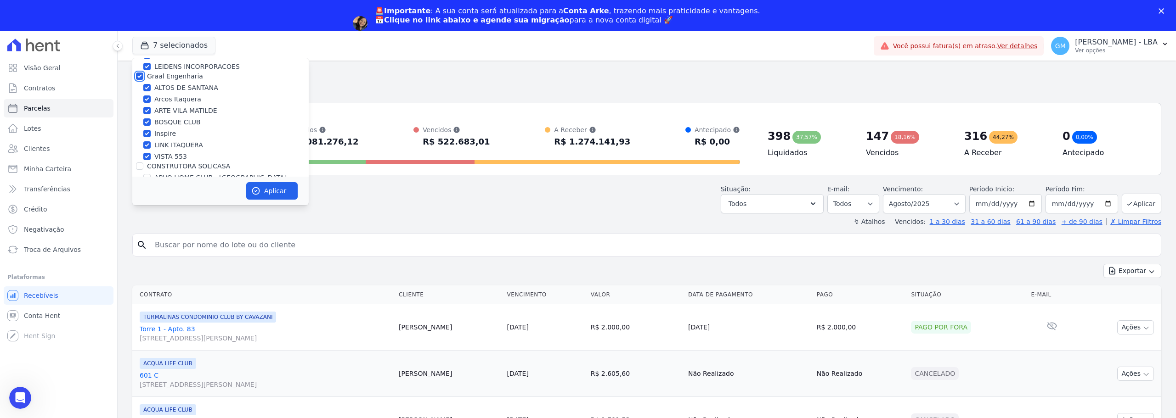
checkbox input "true"
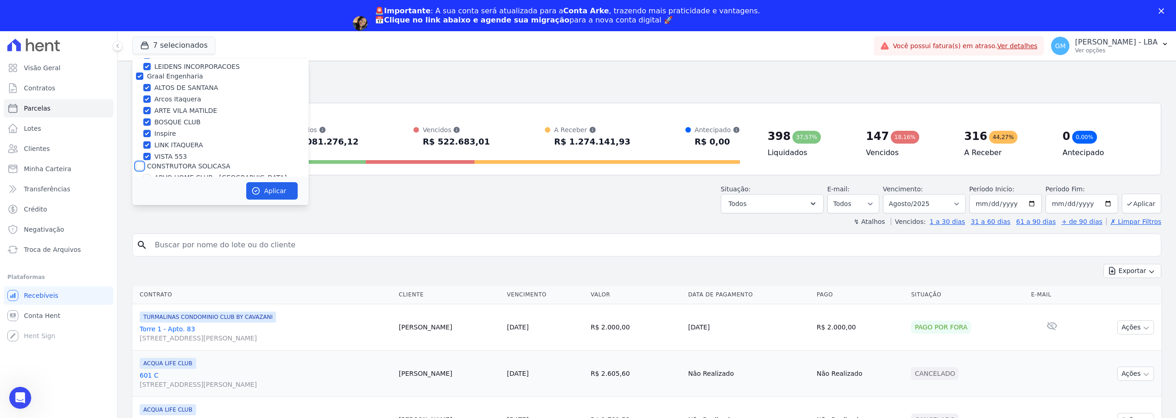
click at [141, 165] on input "CONSTRUTORA SOLICASA" at bounding box center [139, 166] width 7 height 7
checkbox input "true"
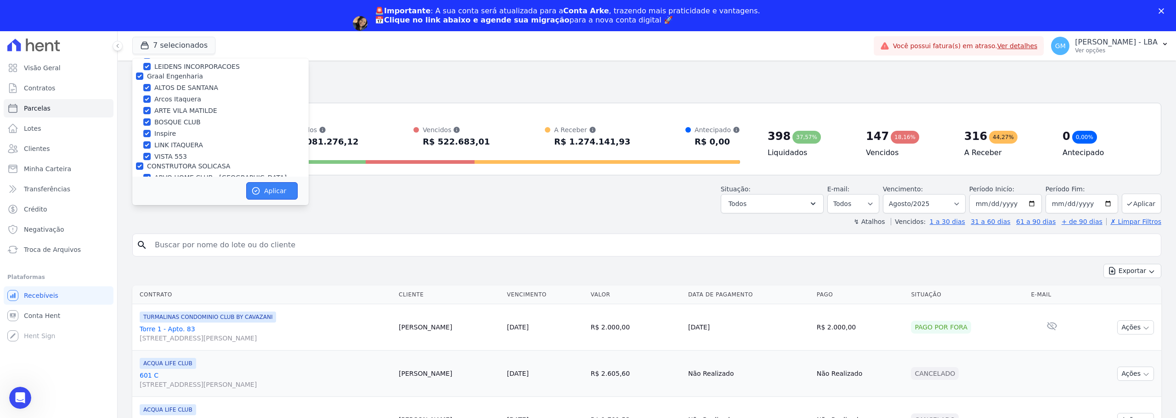
click at [274, 188] on button "Aplicar" at bounding box center [271, 190] width 51 height 17
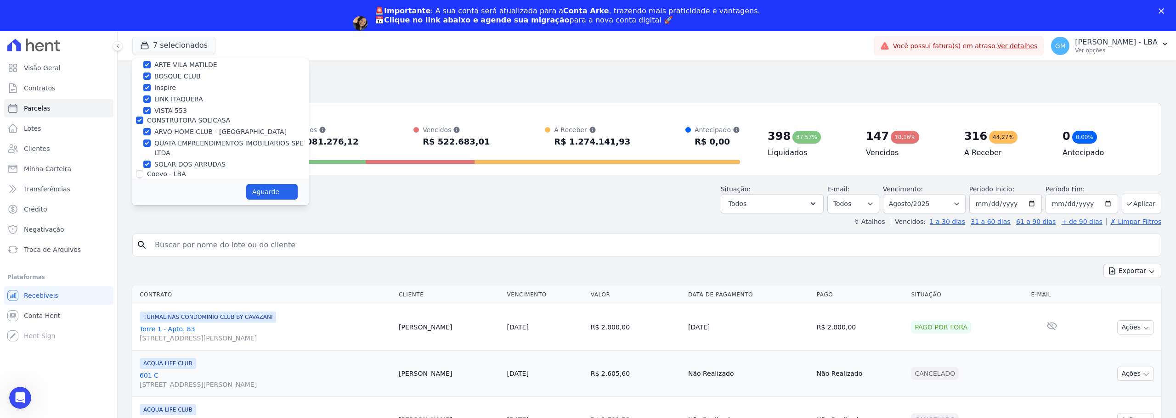
select select
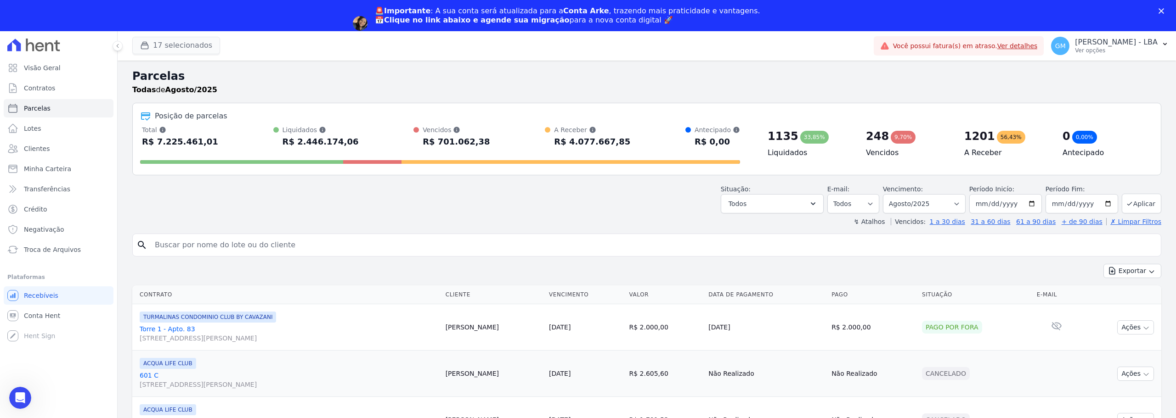
scroll to position [0, 0]
click at [194, 48] on button "17 selecionados" at bounding box center [176, 45] width 88 height 17
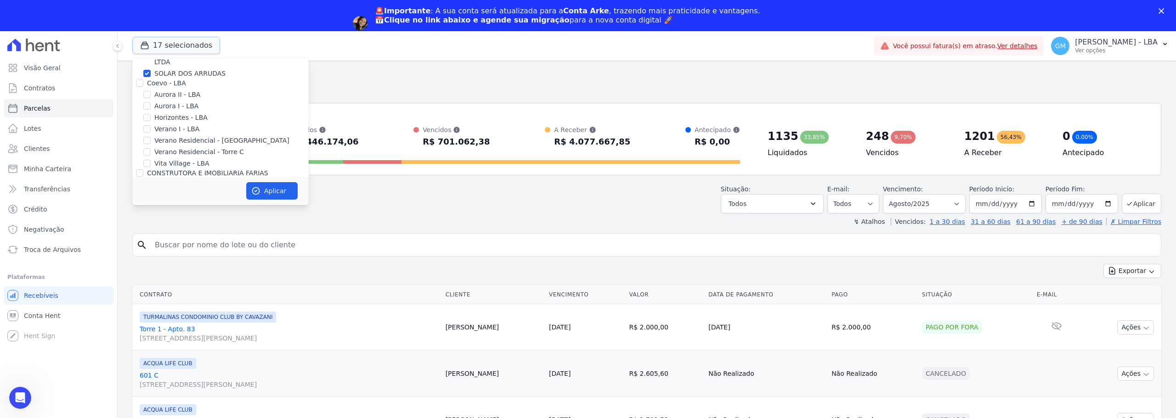
scroll to position [230, 0]
click at [141, 81] on input "Coevo - LBA" at bounding box center [139, 82] width 7 height 7
checkbox input "true"
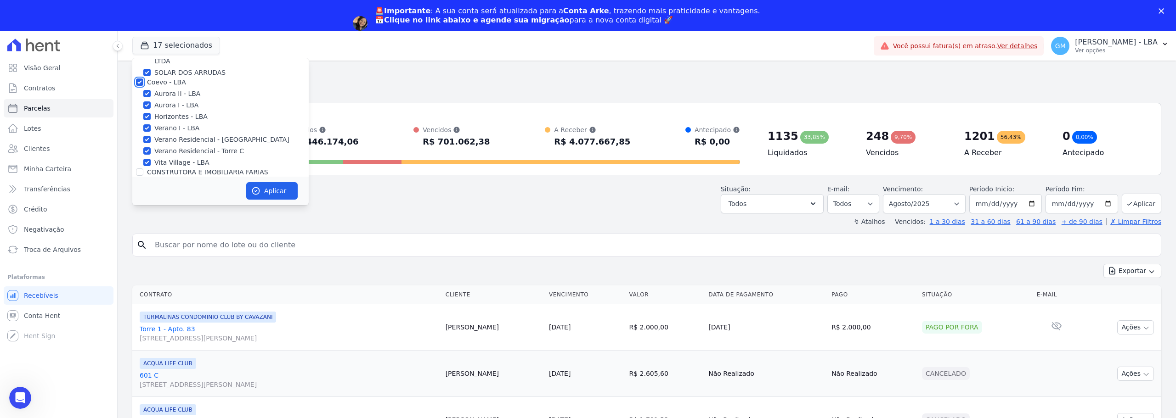
checkbox input "true"
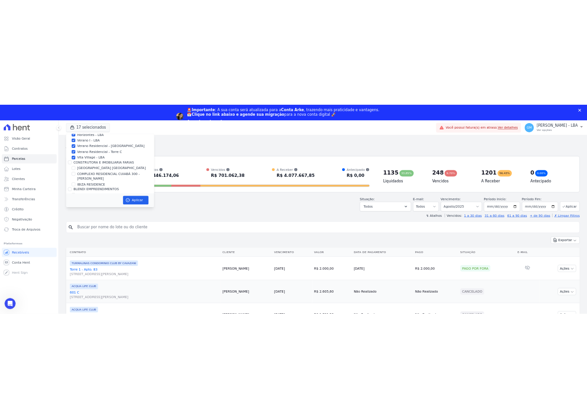
scroll to position [321, 0]
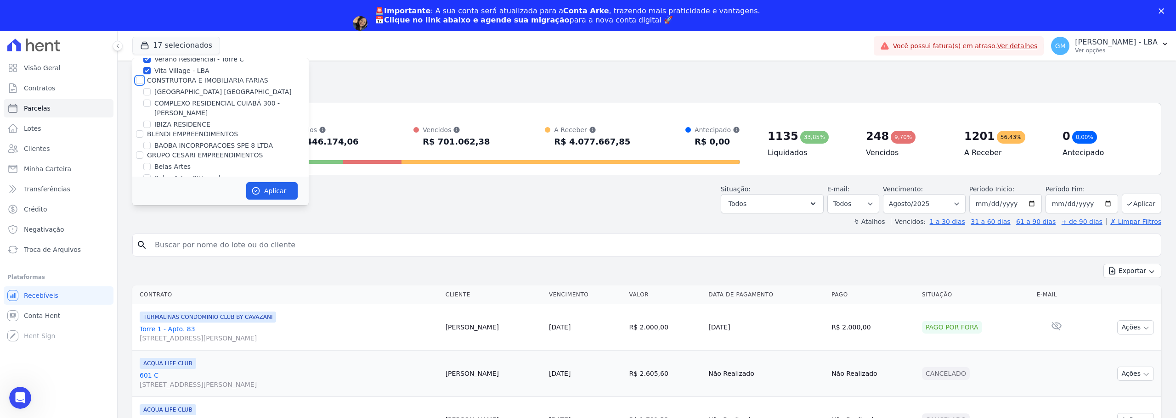
click at [141, 81] on input "CONSTRUTORA E IMOBILIARIA FARIAS" at bounding box center [139, 80] width 7 height 7
checkbox input "true"
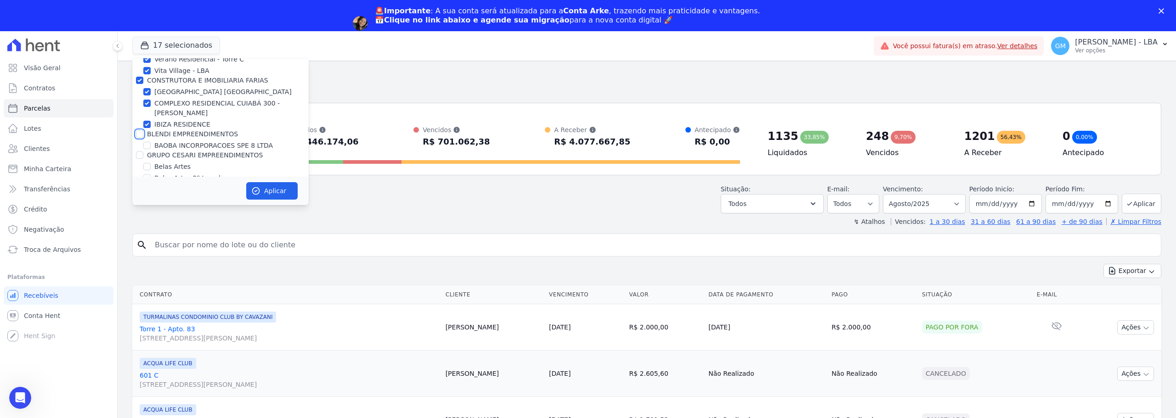
click at [137, 134] on input "BLENDI EMPREENDIMENTOS" at bounding box center [139, 133] width 7 height 7
checkbox input "true"
click at [138, 152] on input "GRUPO CESARI EMPREENDIMENTOS" at bounding box center [139, 155] width 7 height 7
checkbox input "true"
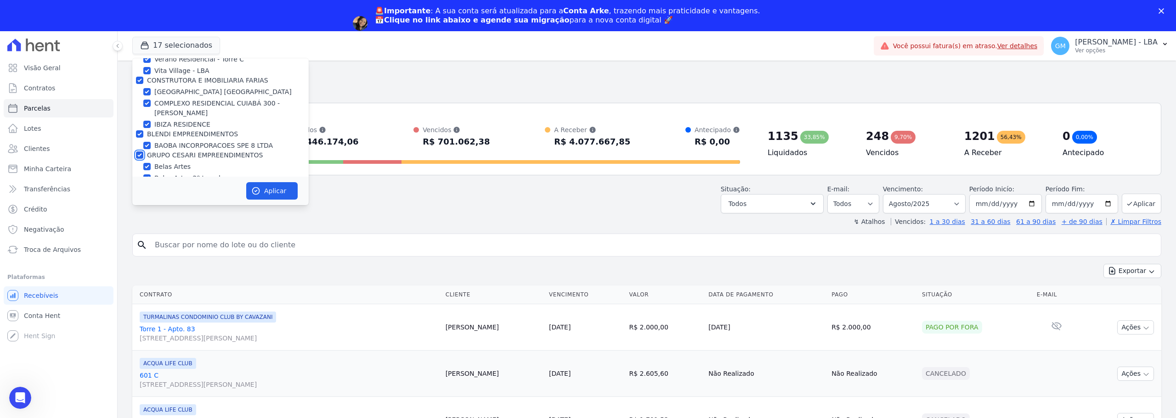
checkbox input "true"
click at [260, 187] on button "Aplicar" at bounding box center [271, 190] width 51 height 17
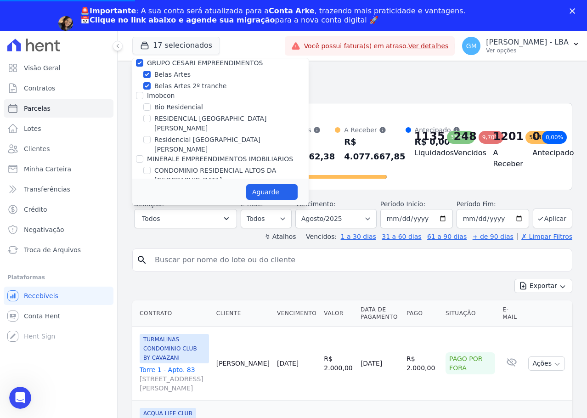
scroll to position [413, 0]
click at [138, 97] on input "Imobcon" at bounding box center [139, 95] width 7 height 7
drag, startPoint x: 143, startPoint y: 141, endPoint x: 141, endPoint y: 155, distance: 14.4
click at [142, 156] on input "MINERALE EMPREENDIMENTOS IMOBILIARIOS" at bounding box center [139, 159] width 7 height 7
click at [140, 198] on input "Trust Construtora" at bounding box center [139, 201] width 7 height 7
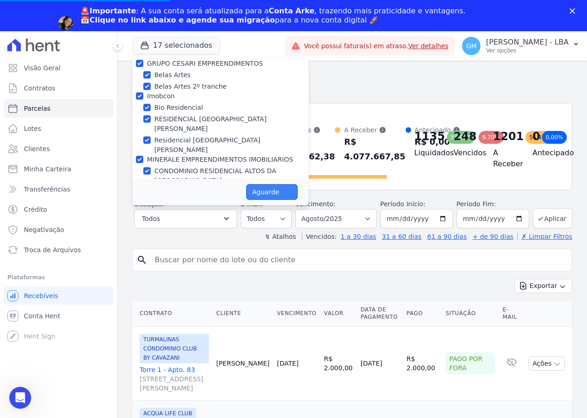
click at [288, 191] on button "Aguarde" at bounding box center [271, 192] width 51 height 16
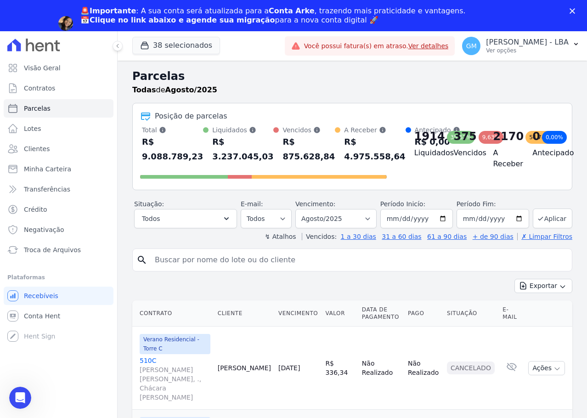
scroll to position [0, 0]
click at [196, 48] on button "38 selecionados" at bounding box center [176, 45] width 88 height 17
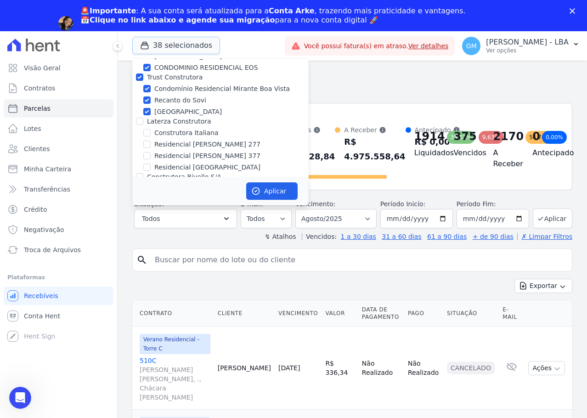
scroll to position [551, 0]
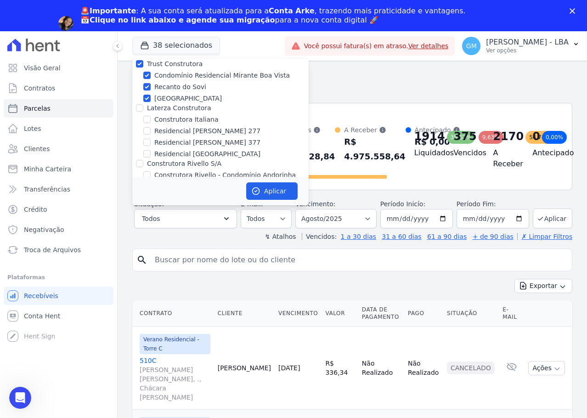
click at [141, 94] on div "[GEOGRAPHIC_DATA]" at bounding box center [220, 99] width 176 height 10
click at [141, 104] on input "Laterza Construtora" at bounding box center [139, 107] width 7 height 7
click at [138, 160] on input "Construtora Rivello S/A" at bounding box center [139, 163] width 7 height 7
click at [289, 189] on button "Aplicar" at bounding box center [271, 190] width 51 height 17
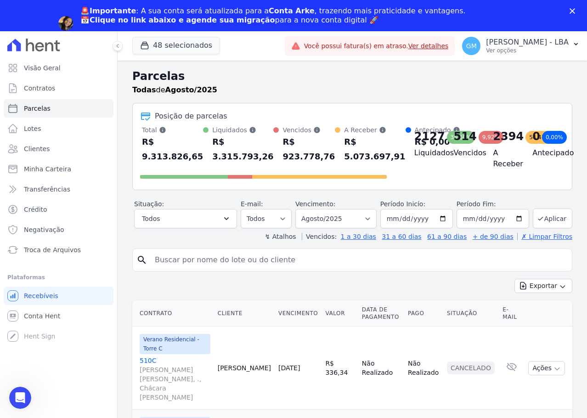
scroll to position [0, 0]
click at [198, 49] on button "48 selecionados" at bounding box center [176, 45] width 88 height 17
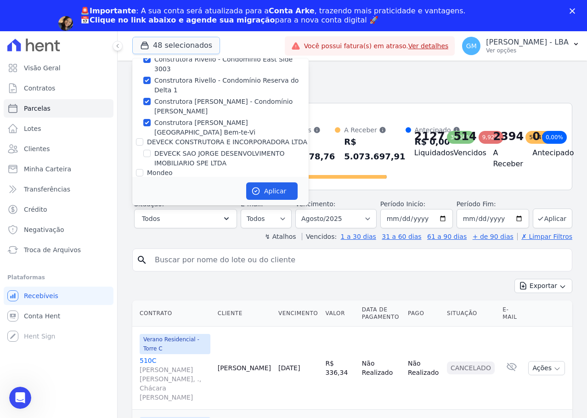
scroll to position [689, 0]
click at [141, 139] on input "DEVECK CONSTRUTORA E INCORPORADORA LTDA" at bounding box center [139, 142] width 7 height 7
click at [139, 170] on input "Mondeo" at bounding box center [139, 173] width 7 height 7
click at [139, 191] on input "BONELLI EMPREENDIMENTOS IMOBILIARIOS LTDA" at bounding box center [139, 194] width 7 height 7
click at [139, 233] on input "Genesis Empreendimentos" at bounding box center [139, 236] width 7 height 7
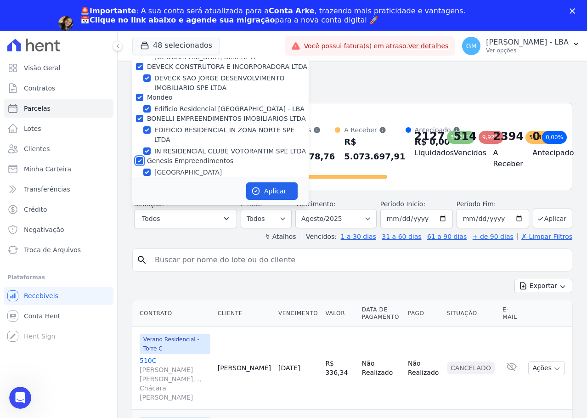
scroll to position [781, 0]
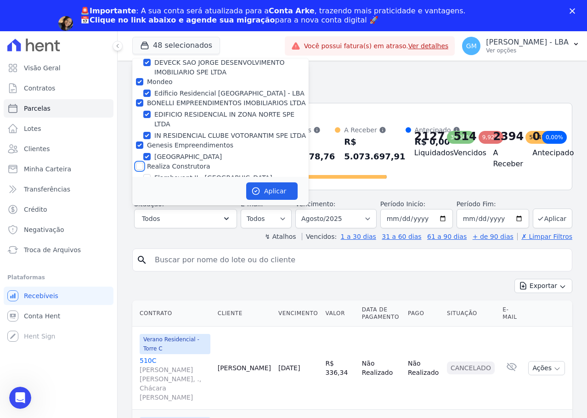
click at [140, 163] on input "Realiza Construtora" at bounding box center [139, 166] width 7 height 7
click at [266, 192] on button "Aplicar" at bounding box center [271, 190] width 51 height 17
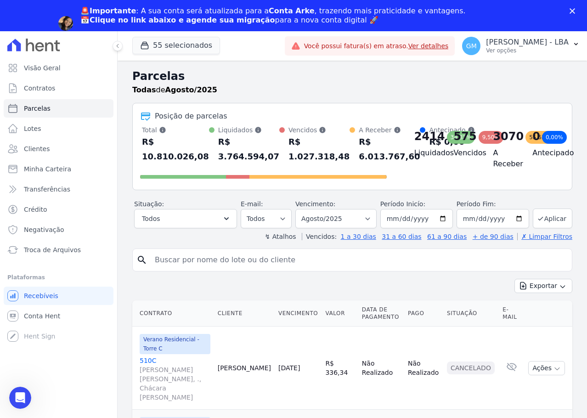
scroll to position [0, 0]
click at [549, 287] on button "Exportar" at bounding box center [543, 286] width 58 height 14
click at [549, 323] on span "Exportar CSV" at bounding box center [542, 323] width 49 height 9
click at [166, 41] on button "55 selecionados" at bounding box center [176, 45] width 88 height 17
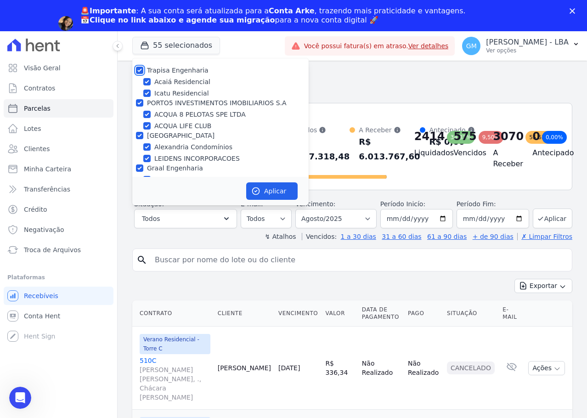
click at [140, 71] on input "Trapisa Engenharia" at bounding box center [139, 70] width 7 height 7
click at [138, 103] on input "PORTO5 INVESTIMENTOS IMOBILIARIOS S.A" at bounding box center [139, 102] width 7 height 7
click at [137, 137] on input "[GEOGRAPHIC_DATA]" at bounding box center [139, 135] width 7 height 7
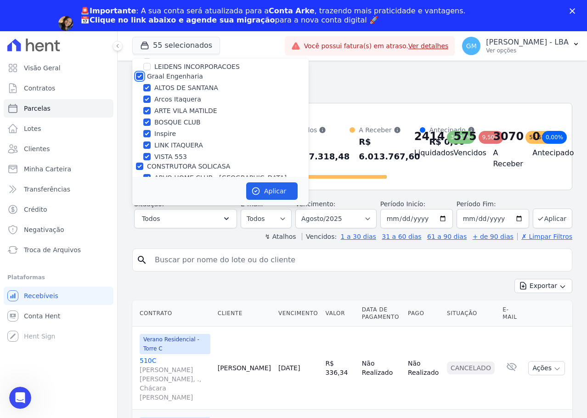
click at [140, 73] on input "Graal Engenharia" at bounding box center [139, 76] width 7 height 7
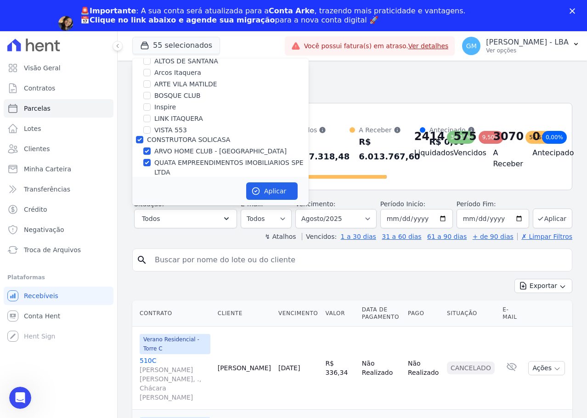
scroll to position [184, 0]
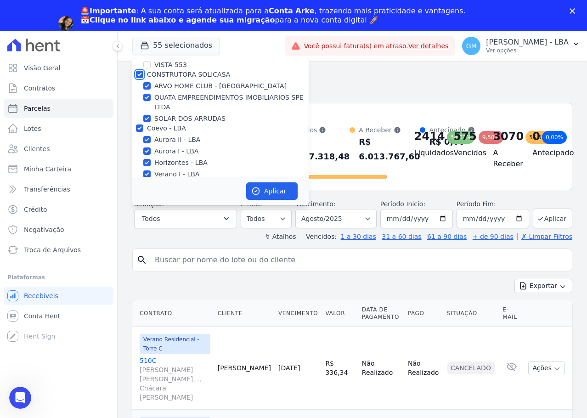
drag, startPoint x: 141, startPoint y: 72, endPoint x: 137, endPoint y: 115, distance: 43.4
click at [141, 72] on input "CONSTRUTORA SOLICASA" at bounding box center [139, 74] width 7 height 7
click at [141, 130] on input "Coevo - LBA" at bounding box center [139, 127] width 7 height 7
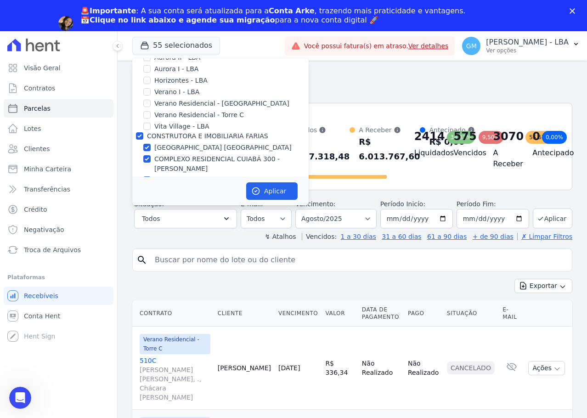
scroll to position [276, 0]
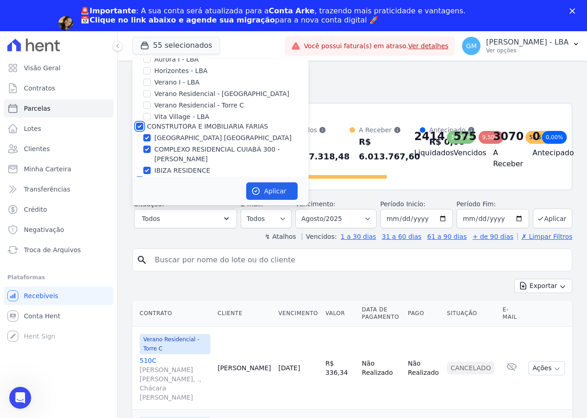
click at [137, 128] on input "CONSTRUTORA E IMOBILIARIA FARIAS" at bounding box center [139, 126] width 7 height 7
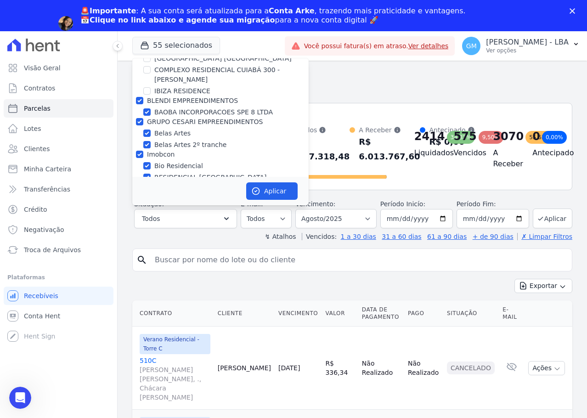
scroll to position [367, 0]
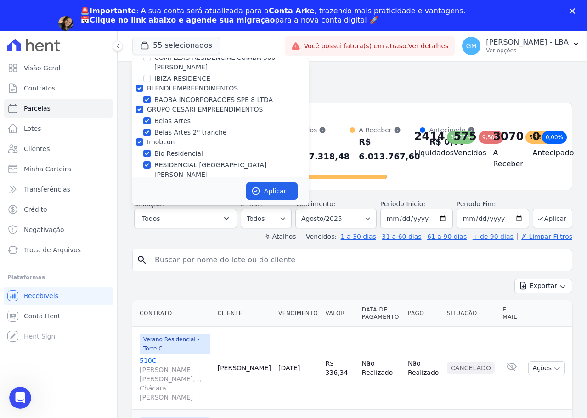
click at [139, 84] on div at bounding box center [139, 88] width 7 height 9
click at [140, 107] on input "GRUPO CESARI EMPREENDIMENTOS" at bounding box center [139, 109] width 7 height 7
click at [141, 87] on input "BLENDI EMPREENDIMENTOS" at bounding box center [139, 87] width 7 height 7
click at [139, 140] on input "Imobcon" at bounding box center [139, 141] width 7 height 7
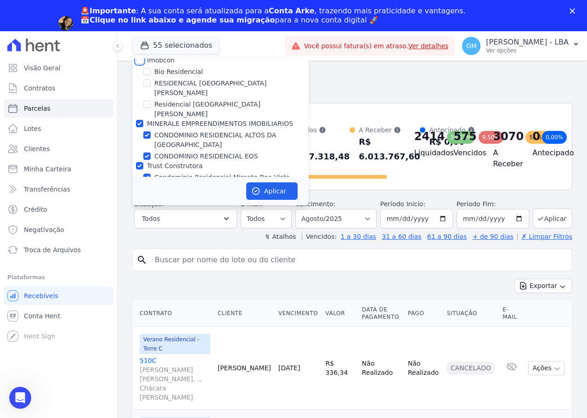
scroll to position [459, 0]
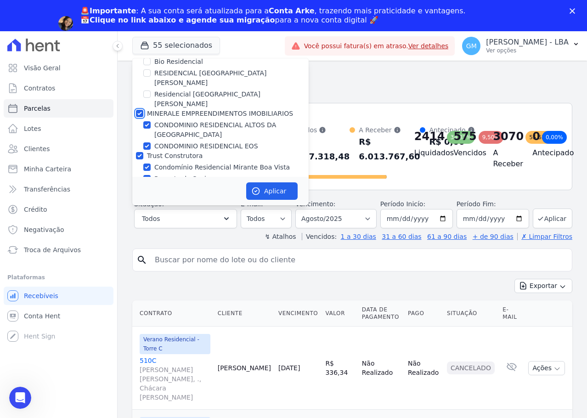
click at [140, 110] on input "MINERALE EMPREENDIMENTOS IMOBILIARIOS" at bounding box center [139, 113] width 7 height 7
click at [136, 141] on div "CONDOMINIO RESIDENCIAL EOS" at bounding box center [220, 146] width 176 height 10
click at [139, 151] on div at bounding box center [139, 155] width 7 height 9
click at [142, 152] on input "Trust Construtora" at bounding box center [139, 155] width 7 height 7
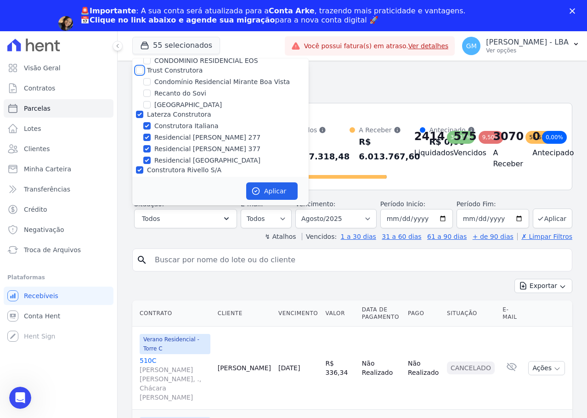
scroll to position [551, 0]
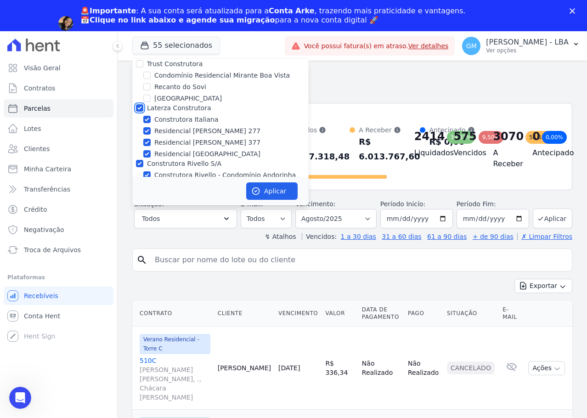
click at [139, 104] on input "Laterza Construtora" at bounding box center [139, 107] width 7 height 7
click at [141, 160] on input "Construtora Rivello S/A" at bounding box center [139, 163] width 7 height 7
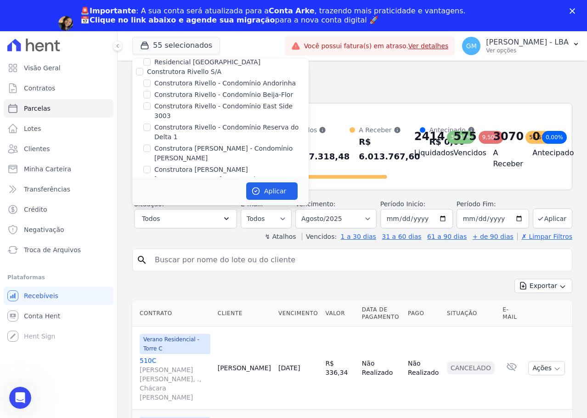
click at [140, 185] on input "DEVECK CONSTRUTORA E INCORPORADORA LTDA" at bounding box center [139, 188] width 7 height 7
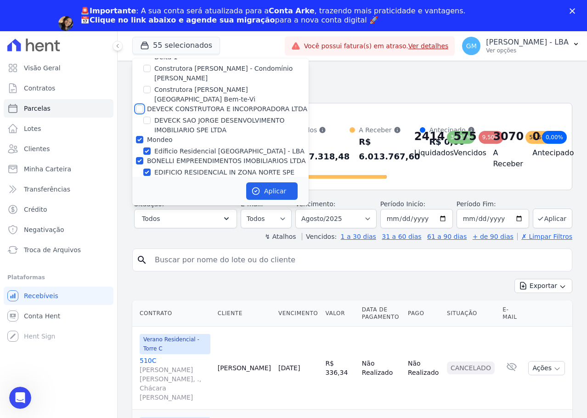
scroll to position [735, 0]
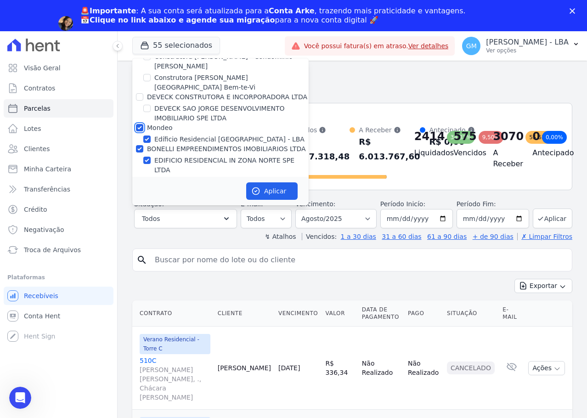
click at [141, 124] on input "Mondeo" at bounding box center [139, 127] width 7 height 7
click at [140, 145] on input "BONELLI EMPREENDIMENTOS IMOBILIARIOS LTDA" at bounding box center [139, 148] width 7 height 7
drag, startPoint x: 138, startPoint y: 122, endPoint x: 140, endPoint y: 136, distance: 14.4
click at [138, 187] on input "Genesis Empreendimentos" at bounding box center [139, 190] width 7 height 7
click at [140, 208] on input "Realiza Construtora" at bounding box center [139, 211] width 7 height 7
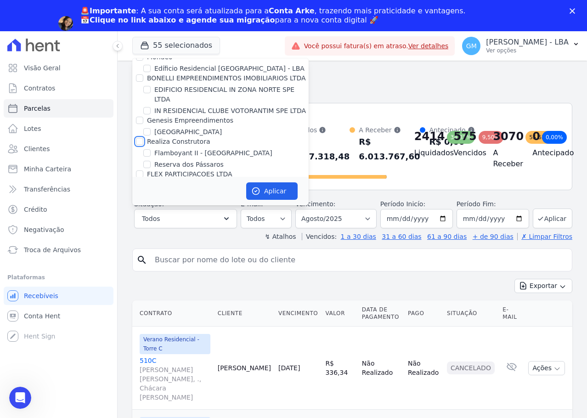
scroll to position [781, 0]
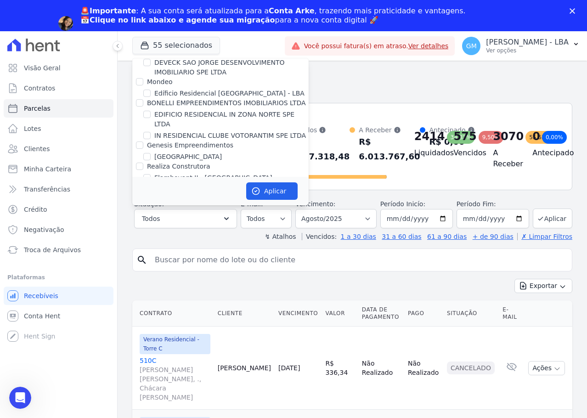
click at [141, 194] on div at bounding box center [139, 198] width 7 height 9
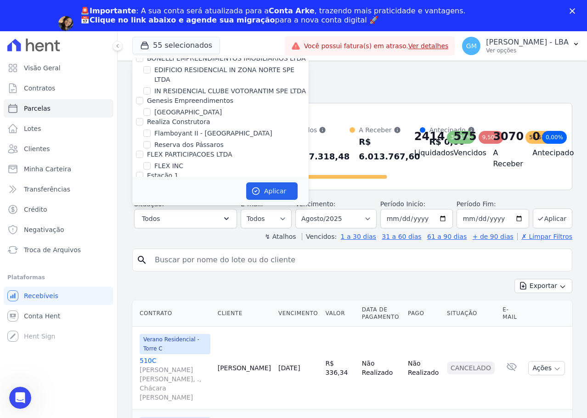
scroll to position [827, 0]
click at [141, 149] on input "FLEX PARTICIPACOES LTDA" at bounding box center [139, 152] width 7 height 7
click at [141, 170] on input "Estação 1" at bounding box center [139, 173] width 7 height 7
click at [140, 203] on input "Vitale - LBA" at bounding box center [139, 206] width 7 height 7
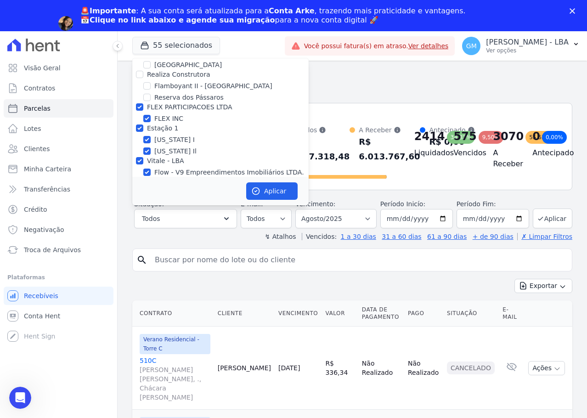
click at [139, 190] on input "Vilaurbe" at bounding box center [139, 193] width 7 height 7
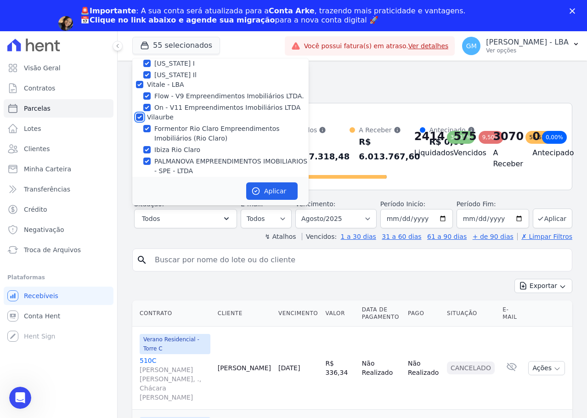
scroll to position [964, 0]
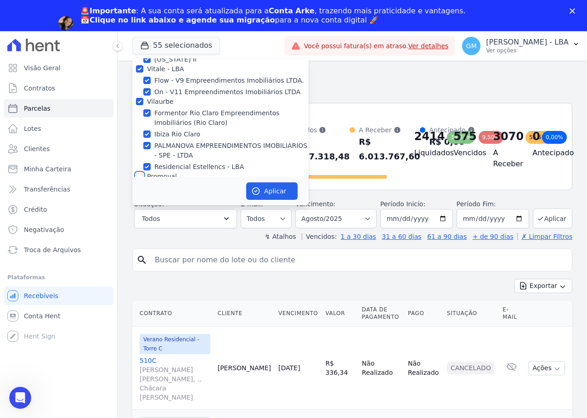
drag, startPoint x: 142, startPoint y: 108, endPoint x: 142, endPoint y: 128, distance: 19.8
click at [142, 173] on input "Promoval" at bounding box center [139, 176] width 7 height 7
drag, startPoint x: 140, startPoint y: 143, endPoint x: 140, endPoint y: 157, distance: 14.2
click at [140, 205] on input "HABRAS" at bounding box center [139, 208] width 7 height 7
click at [141, 226] on input "Herc Empreendimentos Imobiliários SPE LTDA." at bounding box center [139, 229] width 7 height 7
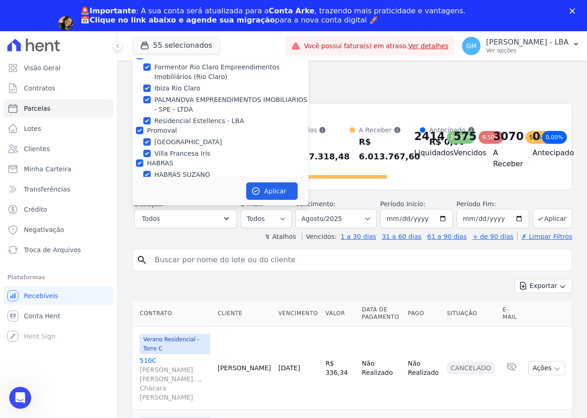
click at [140, 202] on input "HYPE EMPREENDIMENTOS IMOBILIARIOS SPE LTDA" at bounding box center [139, 205] width 7 height 7
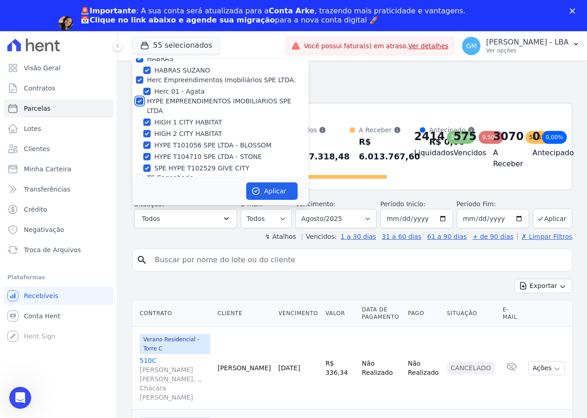
scroll to position [1148, 0]
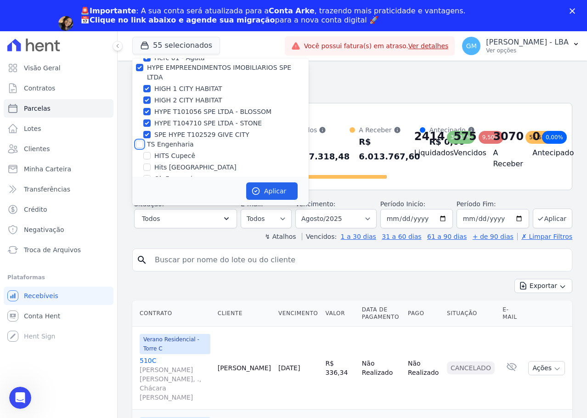
click at [140, 141] on input "TS Engenharia" at bounding box center [139, 144] width 7 height 7
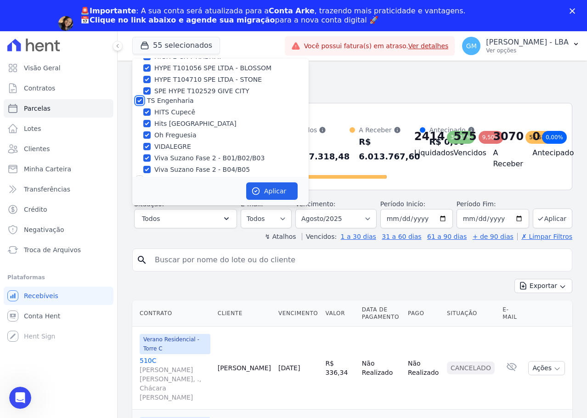
scroll to position [1194, 0]
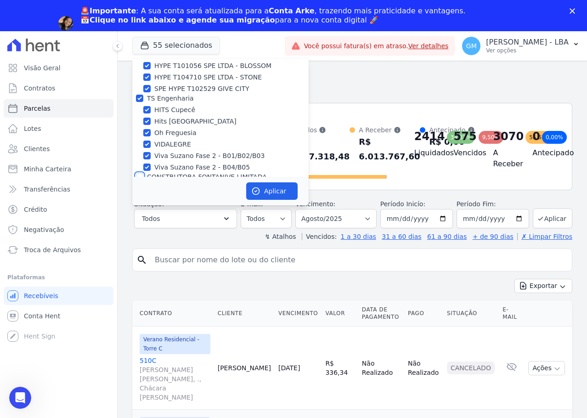
click at [141, 173] on input "CONSTRUTORA FONTANIVE LIMITADA" at bounding box center [139, 176] width 7 height 7
click at [140, 206] on input "CONSTRUTORA MINERVA LTDA" at bounding box center [139, 209] width 7 height 7
click at [142, 238] on input "KA EMPREENDIMENTOS LTDA" at bounding box center [139, 241] width 7 height 7
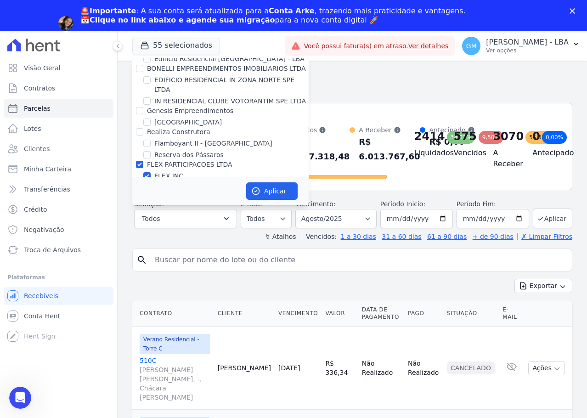
scroll to position [781, 0]
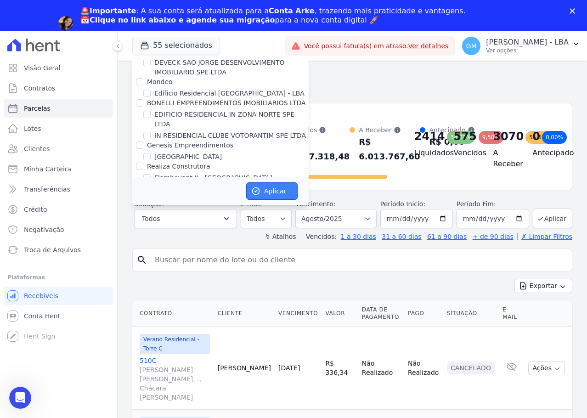
click at [282, 193] on button "Aplicar" at bounding box center [271, 190] width 51 height 17
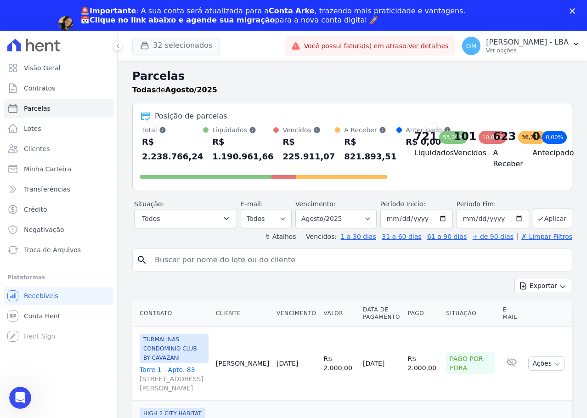
scroll to position [0, 0]
drag, startPoint x: 198, startPoint y: 45, endPoint x: 180, endPoint y: 78, distance: 37.4
click at [198, 45] on button "32 selecionados" at bounding box center [176, 45] width 88 height 17
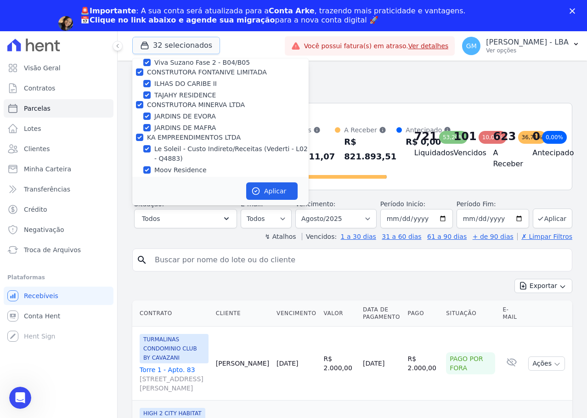
scroll to position [1286, 0]
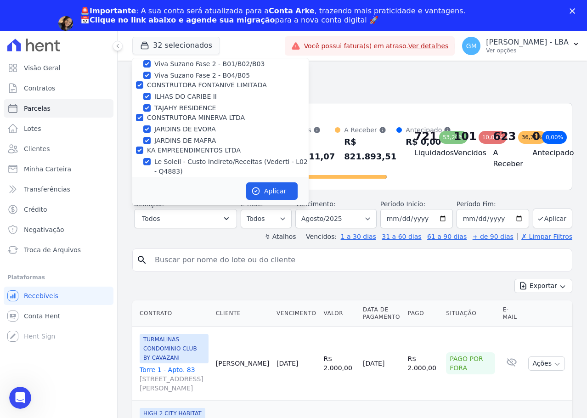
click at [138, 200] on input "LOULY INCORPORADORA" at bounding box center [139, 203] width 7 height 7
click at [140, 221] on input "Quattro" at bounding box center [139, 224] width 7 height 7
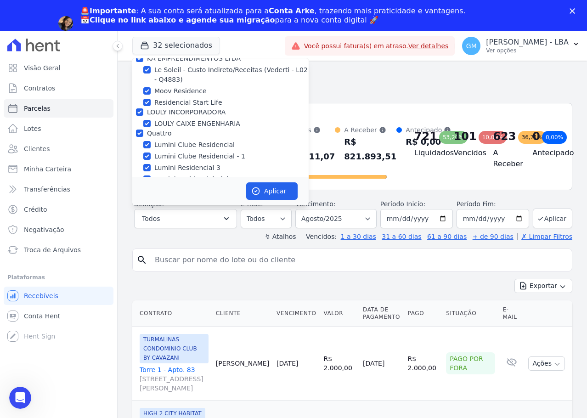
click at [139, 185] on input "Mais Lar" at bounding box center [139, 188] width 7 height 7
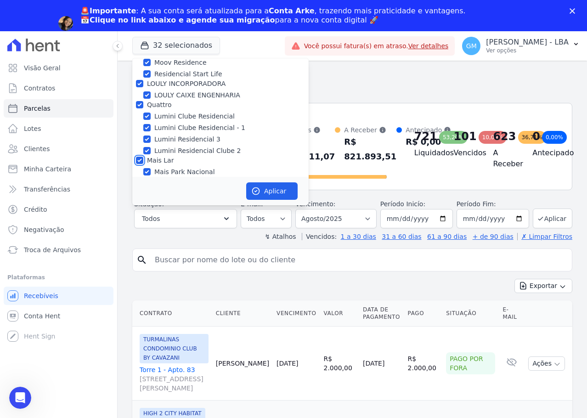
scroll to position [1470, 0]
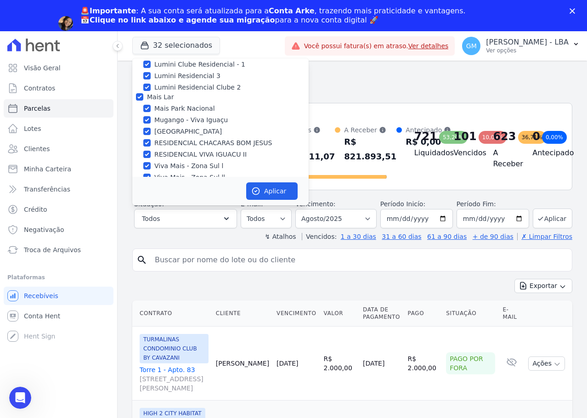
click at [138, 183] on input "MARKA DO [GEOGRAPHIC_DATA] EMPREENDIMENTOS E PARTICIPACOES LTDA" at bounding box center [139, 186] width 7 height 7
click at [289, 188] on button "Aplicar" at bounding box center [271, 190] width 51 height 17
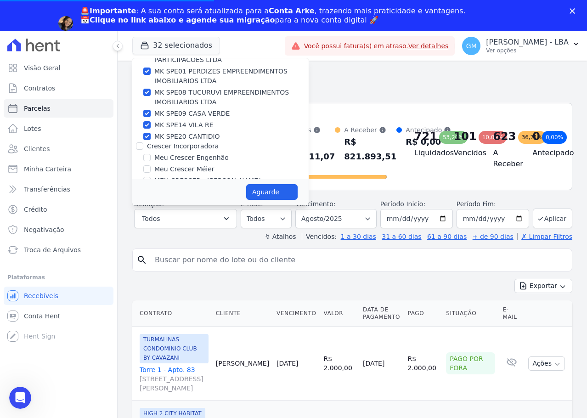
scroll to position [1607, 0]
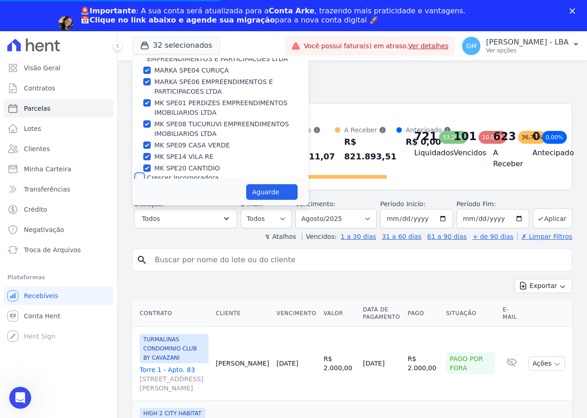
drag, startPoint x: 136, startPoint y: 101, endPoint x: 139, endPoint y: 113, distance: 11.5
click at [136, 174] on input "Crescer Incorporadora" at bounding box center [139, 177] width 7 height 7
click at [140, 218] on input "CONSTRUTORA MG TEC LTDA" at bounding box center [139, 221] width 7 height 7
click at [143, 239] on input "Construtora Fontanive" at bounding box center [139, 242] width 7 height 7
click at [274, 186] on button "Aguarde" at bounding box center [271, 192] width 51 height 16
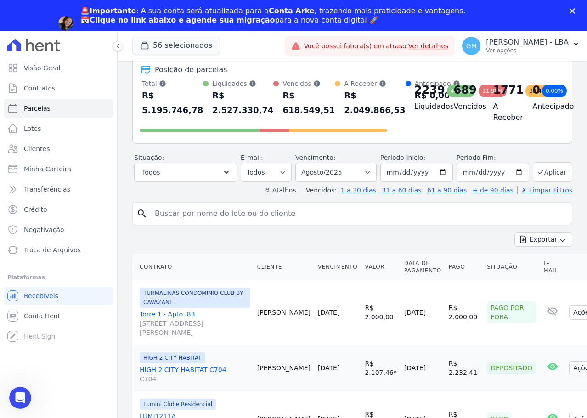
scroll to position [46, 0]
click at [539, 244] on button "Exportar" at bounding box center [543, 240] width 58 height 14
click at [544, 280] on span "Exportar CSV" at bounding box center [542, 277] width 49 height 9
click at [180, 49] on button "56 selecionados" at bounding box center [176, 45] width 88 height 17
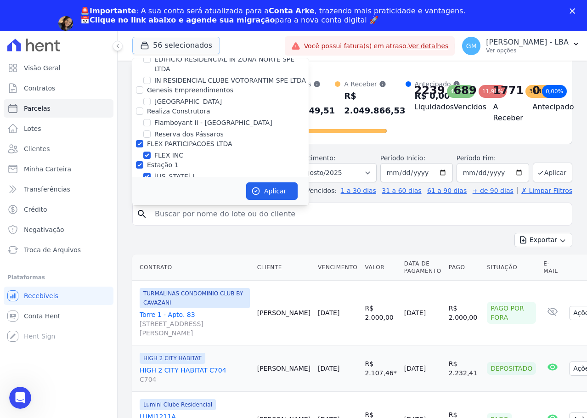
scroll to position [827, 0]
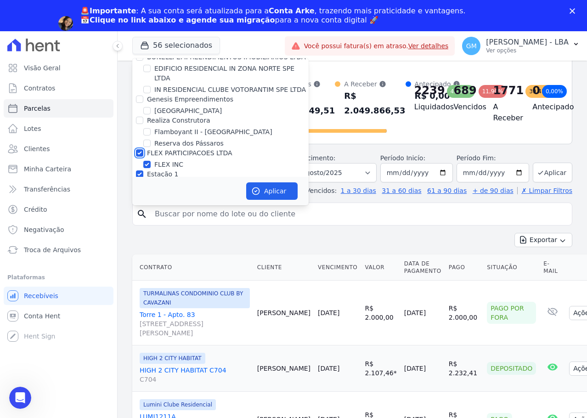
click at [143, 149] on input "FLEX PARTICIPACOES LTDA" at bounding box center [139, 152] width 7 height 7
click at [142, 170] on input "Estação 1" at bounding box center [139, 173] width 7 height 7
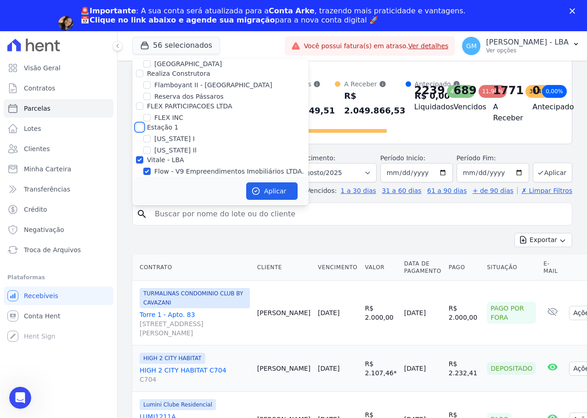
scroll to position [873, 0]
click at [139, 157] on input "Vitale - LBA" at bounding box center [139, 160] width 7 height 7
click at [142, 190] on input "Vilaurbe" at bounding box center [139, 193] width 7 height 7
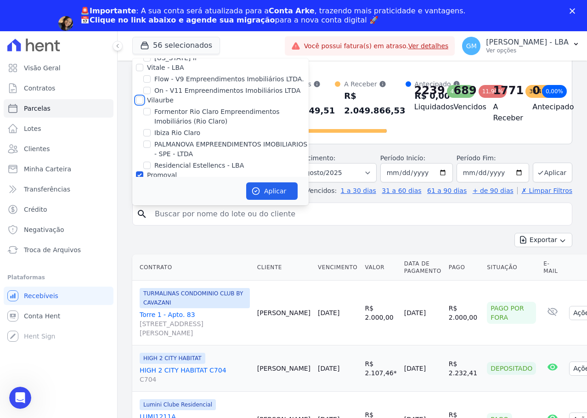
scroll to position [964, 0]
click at [140, 162] on div "Residencial Estellencs - LBA" at bounding box center [220, 167] width 176 height 10
click at [141, 173] on input "Promoval" at bounding box center [139, 176] width 7 height 7
click at [139, 205] on input "HABRAS" at bounding box center [139, 208] width 7 height 7
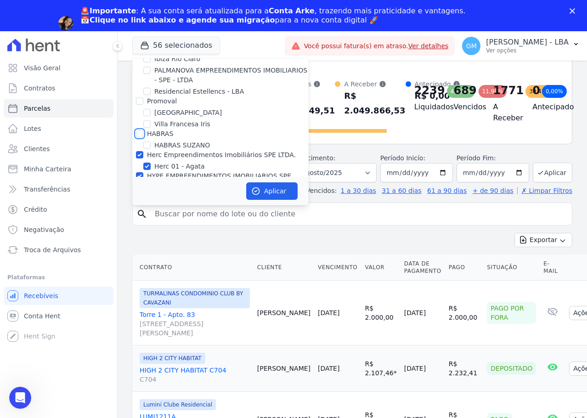
scroll to position [1056, 0]
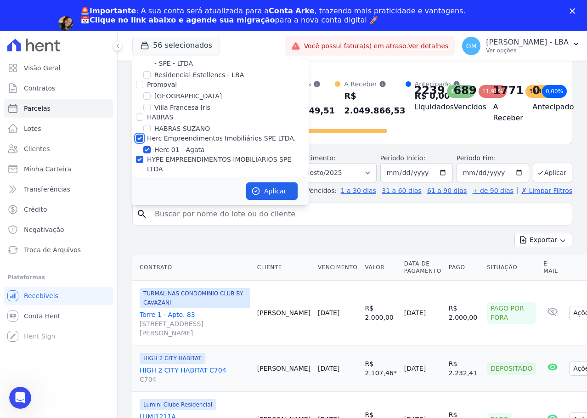
click at [138, 135] on input "Herc Empreendimentos Imobiliários SPE LTDA." at bounding box center [139, 138] width 7 height 7
click at [140, 156] on input "HYPE EMPREENDIMENTOS IMOBILIARIOS SPE LTDA" at bounding box center [139, 159] width 7 height 7
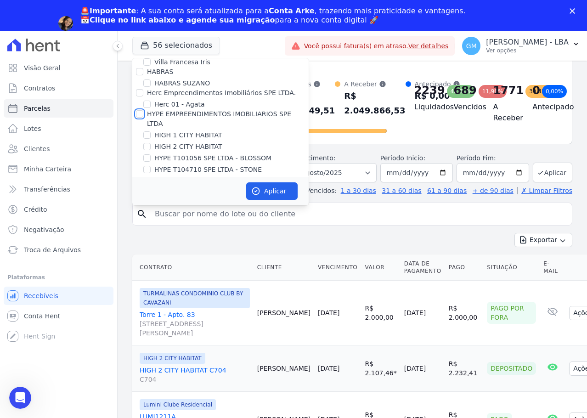
scroll to position [1102, 0]
click at [137, 186] on div at bounding box center [139, 190] width 7 height 9
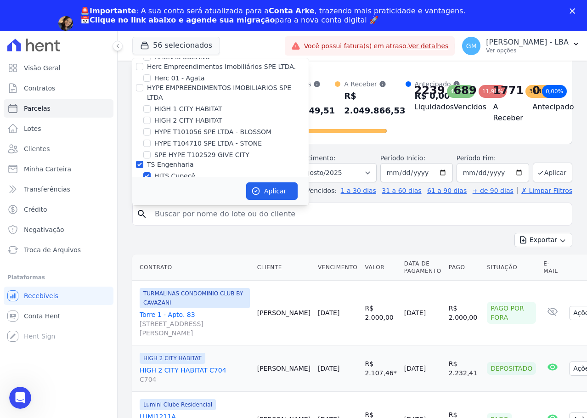
scroll to position [1194, 0]
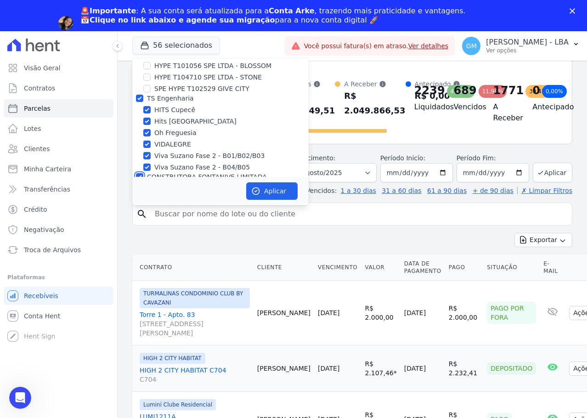
click at [139, 173] on input "CONSTRUTORA FONTANIVE LIMITADA" at bounding box center [139, 176] width 7 height 7
click at [138, 206] on input "CONSTRUTORA MINERVA LTDA" at bounding box center [139, 209] width 7 height 7
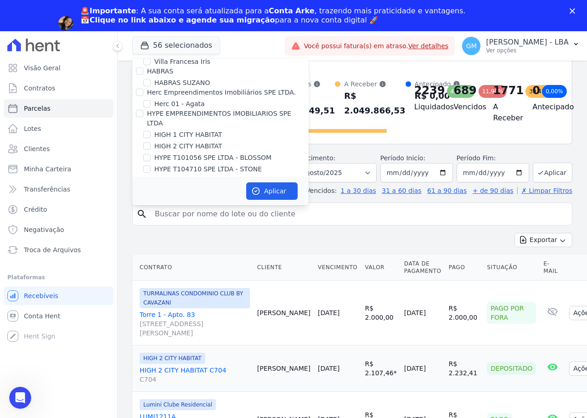
click at [141, 186] on input "TS Engenharia" at bounding box center [139, 189] width 7 height 7
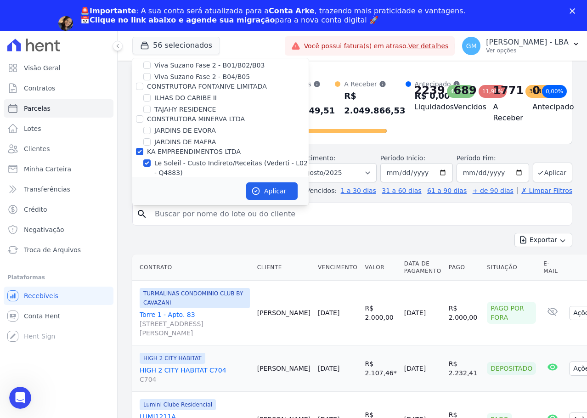
scroll to position [1286, 0]
click at [142, 146] on input "KA EMPREENDIMENTOS LTDA" at bounding box center [139, 149] width 7 height 7
click at [141, 200] on input "LOULY INCORPORADORA" at bounding box center [139, 203] width 7 height 7
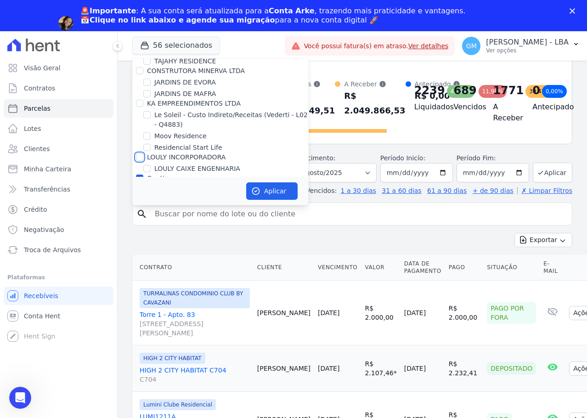
scroll to position [1332, 0]
click at [138, 175] on div at bounding box center [139, 179] width 7 height 9
click at [141, 175] on input "Quattro" at bounding box center [139, 178] width 7 height 7
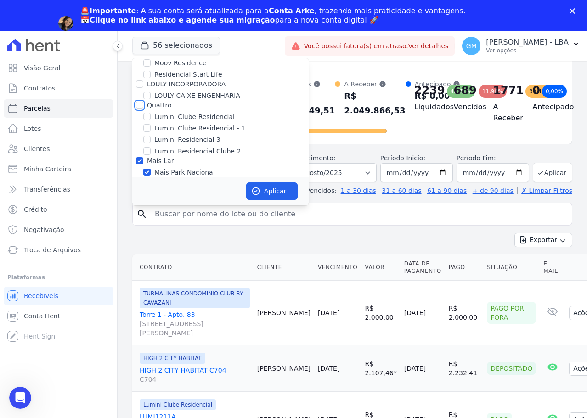
scroll to position [1424, 0]
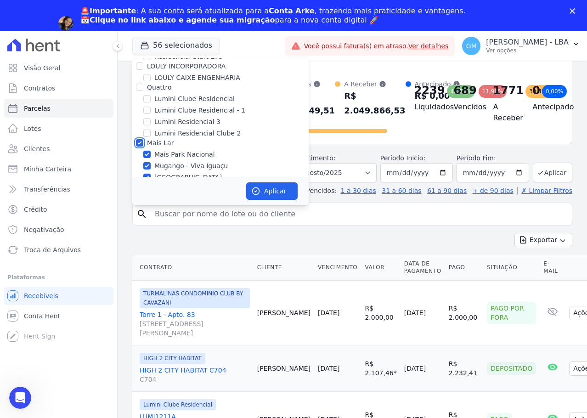
click at [141, 139] on input "Mais Lar" at bounding box center [139, 142] width 7 height 7
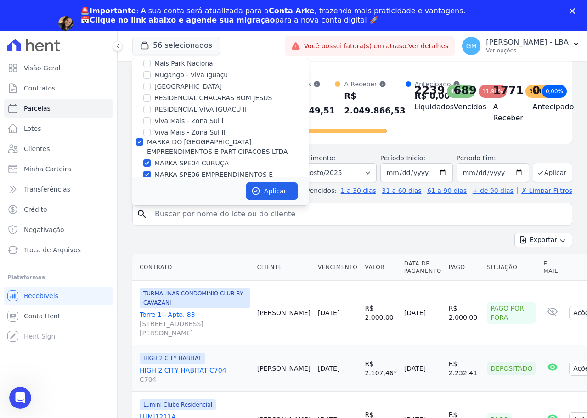
scroll to position [1515, 0]
click at [140, 137] on input "MARKA DO [GEOGRAPHIC_DATA] EMPREENDIMENTOS E PARTICIPACOES LTDA" at bounding box center [139, 140] width 7 height 7
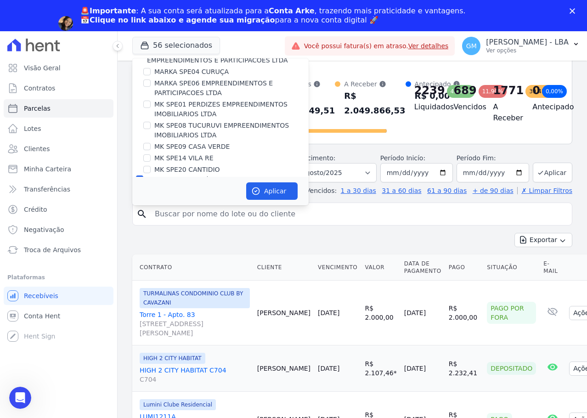
scroll to position [1607, 0]
click at [138, 174] on input "Crescer Incorporadora" at bounding box center [139, 177] width 7 height 7
click at [139, 218] on input "CONSTRUTORA MG TEC LTDA" at bounding box center [139, 221] width 7 height 7
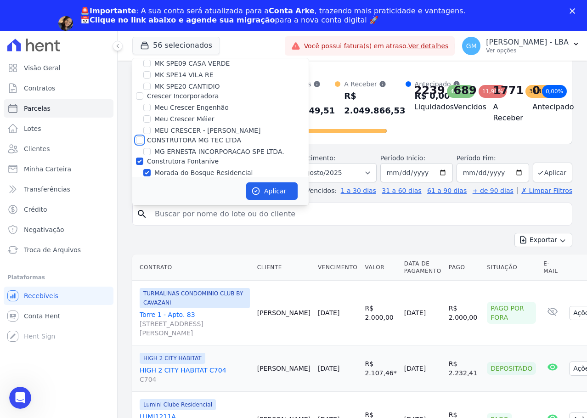
scroll to position [1699, 0]
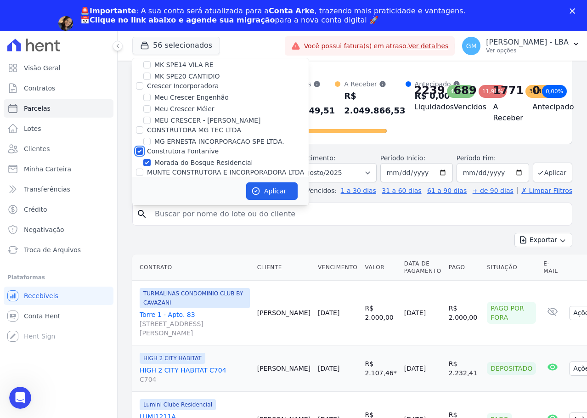
click at [140, 147] on input "Construtora Fontanive" at bounding box center [139, 150] width 7 height 7
click at [138, 169] on input "MUNTE CONSTRUTORA E INCORPORADORA LTDA" at bounding box center [139, 172] width 7 height 7
drag, startPoint x: 138, startPoint y: 115, endPoint x: 138, endPoint y: 127, distance: 11.9
click at [138, 190] on input "Macedo Fortes" at bounding box center [139, 193] width 7 height 7
click at [141, 211] on input "[PERSON_NAME] - LBA" at bounding box center [139, 214] width 7 height 7
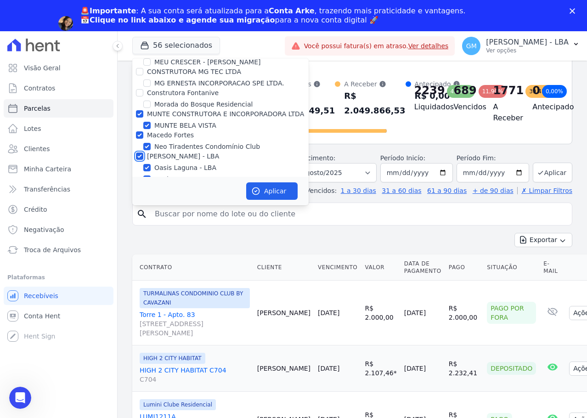
scroll to position [1791, 0]
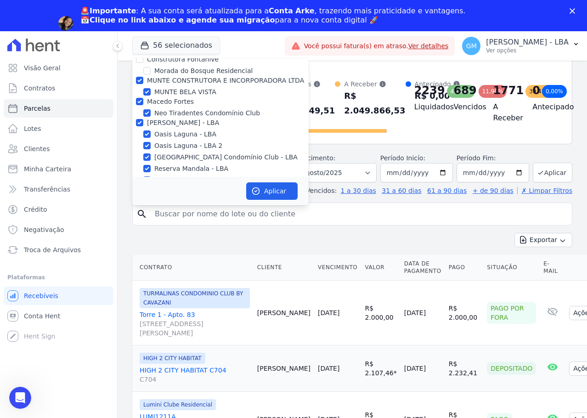
click at [140, 186] on input "Alcance Engenharia" at bounding box center [139, 189] width 7 height 7
click at [139, 207] on input "CAVAZANI EMPREENDIMENTOS IMOBILIARIOS" at bounding box center [139, 210] width 7 height 7
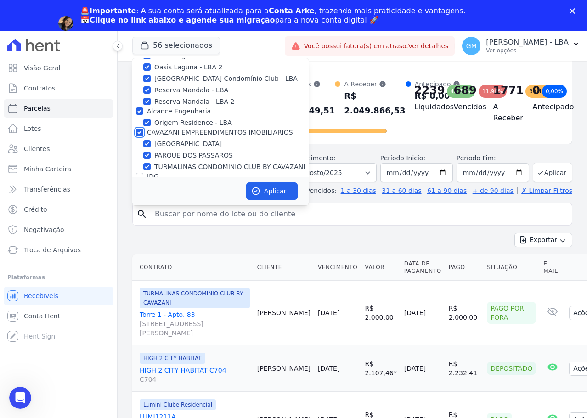
scroll to position [1883, 0]
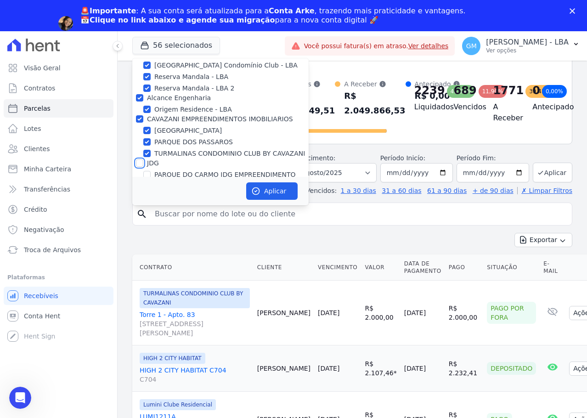
click at [141, 159] on input "JDG" at bounding box center [139, 162] width 7 height 7
click at [141, 202] on input "REALMARKA CONSTRUCOES LTDA" at bounding box center [139, 205] width 7 height 7
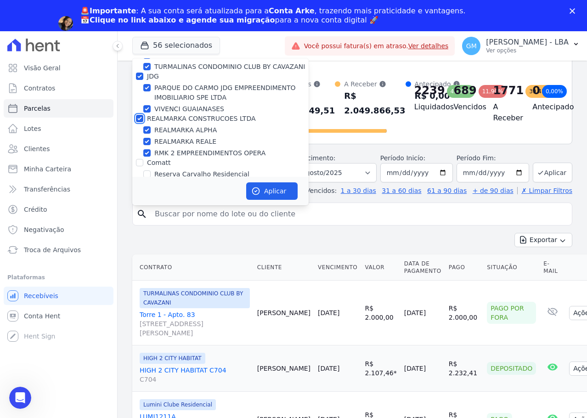
scroll to position [1975, 0]
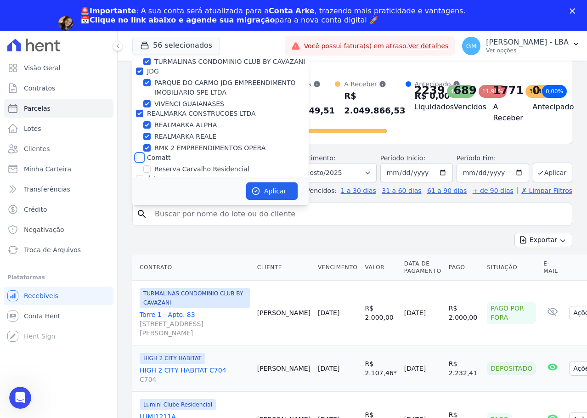
click at [140, 154] on input "Comatt" at bounding box center [139, 157] width 7 height 7
click at [138, 175] on input "Árbore" at bounding box center [139, 178] width 7 height 7
drag, startPoint x: 142, startPoint y: 133, endPoint x: 138, endPoint y: 137, distance: 5.9
click at [141, 206] on input "PEDRA CONSTRUTORA LTDA" at bounding box center [139, 209] width 7 height 7
click at [139, 227] on input "[PERSON_NAME]" at bounding box center [139, 230] width 7 height 7
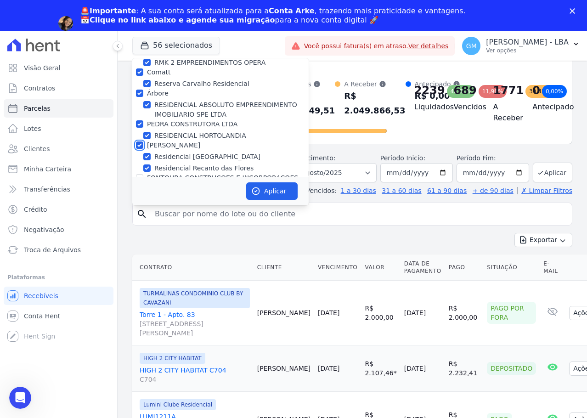
scroll to position [2067, 0]
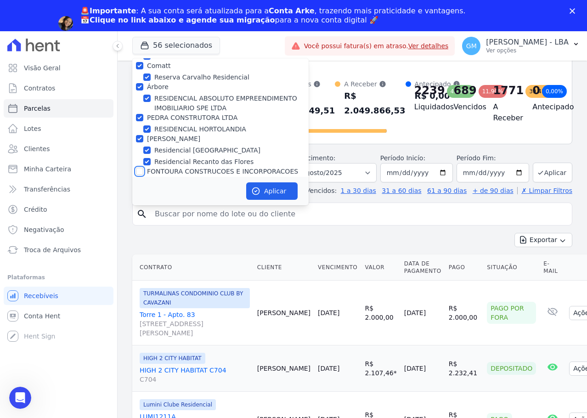
click at [138, 168] on input "FONTOURA CONSTRUCOES E INCORPORACOES LTDA" at bounding box center [139, 171] width 7 height 7
click at [138, 208] on input "Gedecon" at bounding box center [139, 211] width 7 height 7
click at [139, 229] on input "[PERSON_NAME] INCORPORACOES" at bounding box center [139, 232] width 7 height 7
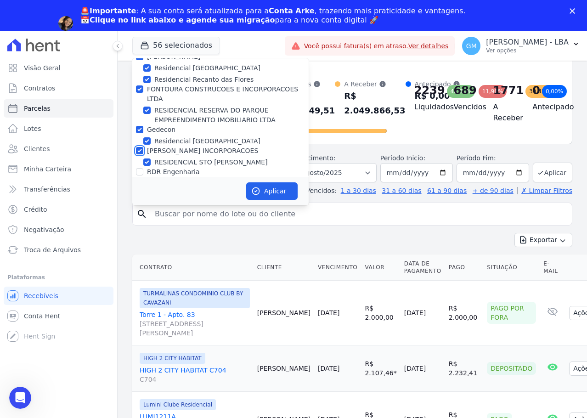
scroll to position [2158, 0]
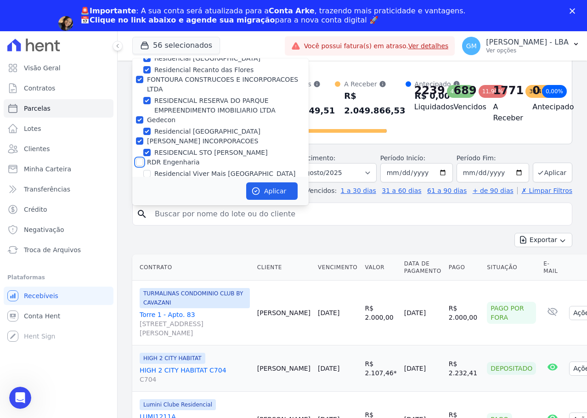
click at [138, 158] on input "RDR Engenharia" at bounding box center [139, 161] width 7 height 7
drag, startPoint x: 138, startPoint y: 107, endPoint x: 138, endPoint y: 122, distance: 15.2
click at [138, 180] on input "Senziani" at bounding box center [139, 183] width 7 height 7
click at [139, 201] on input "DC4 EMPREENDIMENTOS E PARTICIPACOES LTDA" at bounding box center [139, 204] width 7 height 7
click at [142, 221] on div "[PERSON_NAME] PARTICIPACOES E EMPREENDIMENTOS IMOBILIARIOS S/A" at bounding box center [220, 230] width 176 height 19
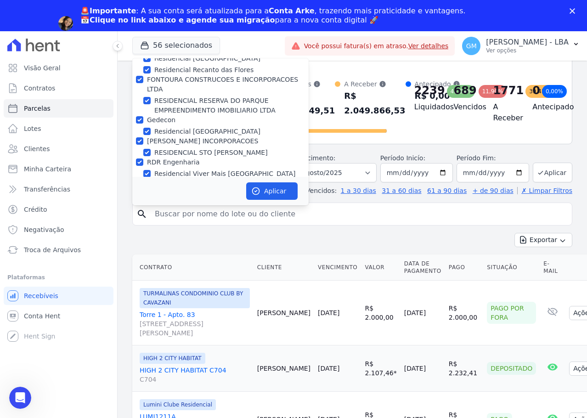
click at [138, 222] on input "[PERSON_NAME] PARTICIPACOES E EMPREENDIMENTOS IMOBILIARIOS S/A" at bounding box center [139, 225] width 7 height 7
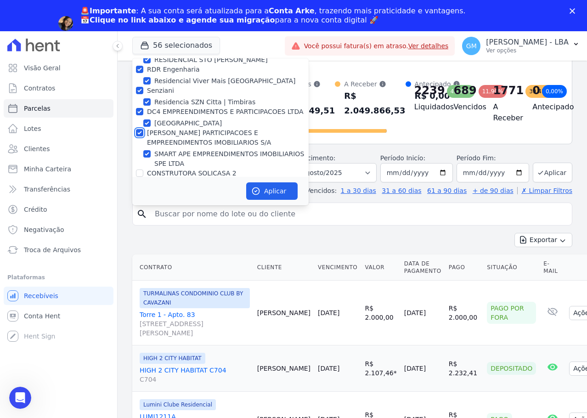
scroll to position [2250, 0]
drag, startPoint x: 141, startPoint y: 94, endPoint x: 138, endPoint y: 109, distance: 15.4
click at [141, 170] on input "CONSTRUTORA SOLICASA 2" at bounding box center [139, 173] width 7 height 7
click at [137, 191] on input "Zats" at bounding box center [139, 194] width 7 height 7
click at [137, 224] on input "Mondeo Construtora" at bounding box center [139, 227] width 7 height 7
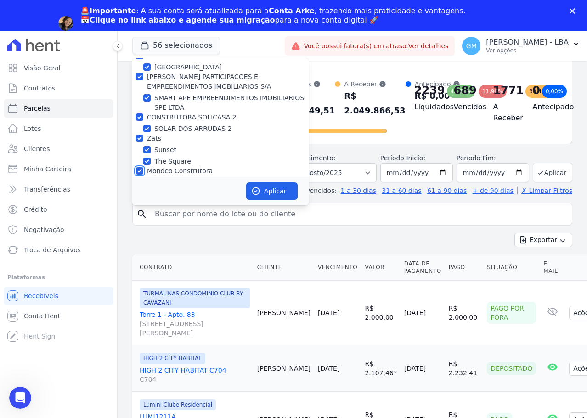
scroll to position [2321, 0]
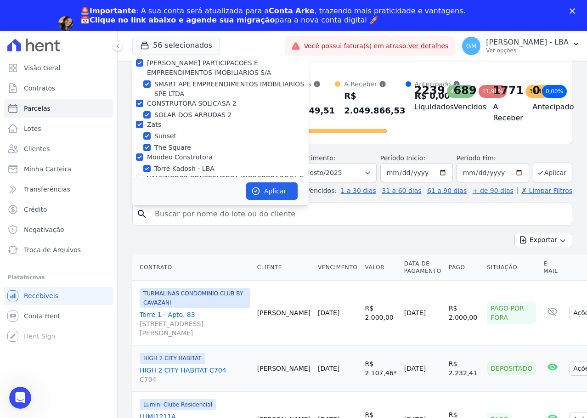
drag, startPoint x: 138, startPoint y: 105, endPoint x: 139, endPoint y: 129, distance: 23.9
click at [138, 174] on div "VALEINCORP CONSTRUTORA INCORPORADORA E NEGOCIOS IMOBILIARIOS LTDA" at bounding box center [220, 183] width 176 height 19
click at [139, 205] on input "Hent" at bounding box center [139, 208] width 7 height 7
click at [141, 175] on input "VALEINCORP CONSTRUTORA INCORPORADORA E NEGOCIOS IMOBILIARIOS LTDA" at bounding box center [139, 178] width 7 height 7
click at [141, 226] on input "MISTRA NEGOCIOS IMOBILIARIOS" at bounding box center [139, 229] width 7 height 7
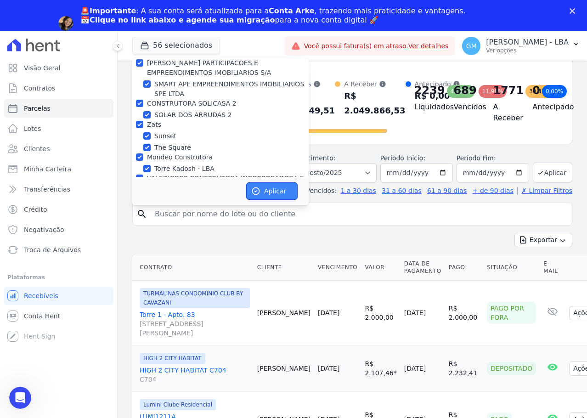
click at [284, 194] on button "Aplicar" at bounding box center [271, 190] width 51 height 17
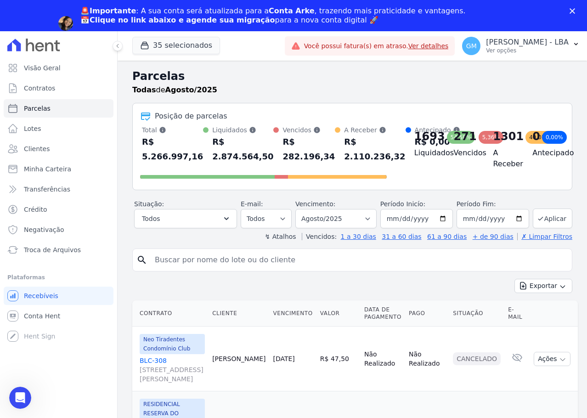
scroll to position [0, 0]
click at [169, 44] on button "35 selecionados" at bounding box center [176, 45] width 88 height 17
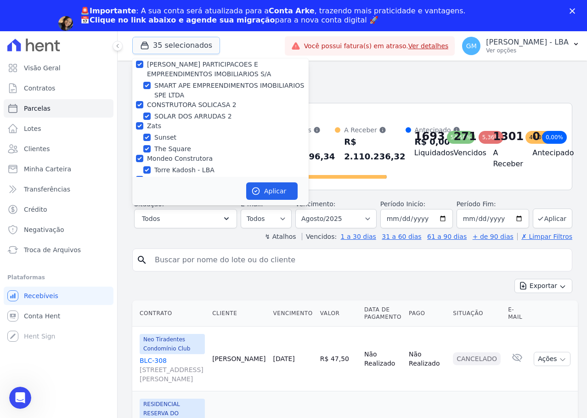
scroll to position [2321, 0]
click at [379, 288] on div "Exportar Exportar PDF Exportar CSV" at bounding box center [352, 290] width 440 height 22
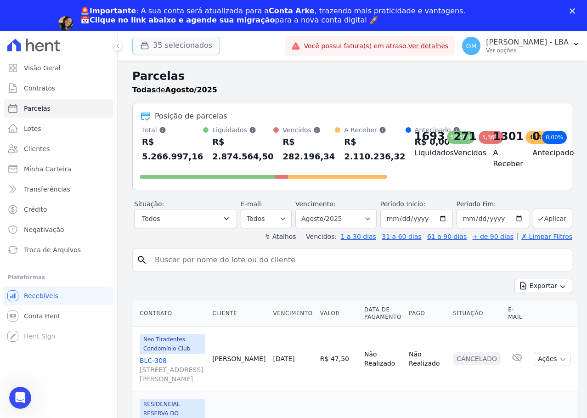
click at [199, 50] on button "35 selecionados" at bounding box center [176, 45] width 88 height 17
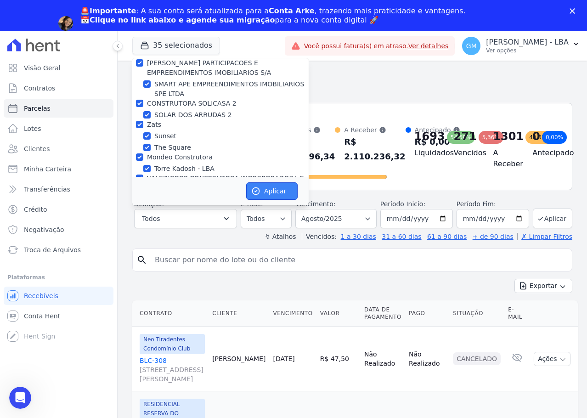
click at [274, 195] on button "Aplicar" at bounding box center [271, 190] width 51 height 17
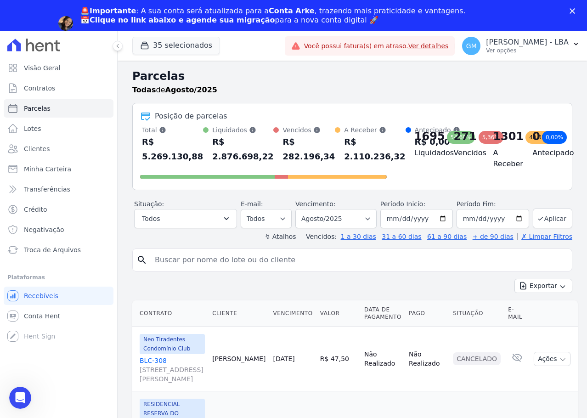
scroll to position [0, 0]
click at [196, 51] on button "35 selecionados" at bounding box center [176, 45] width 88 height 17
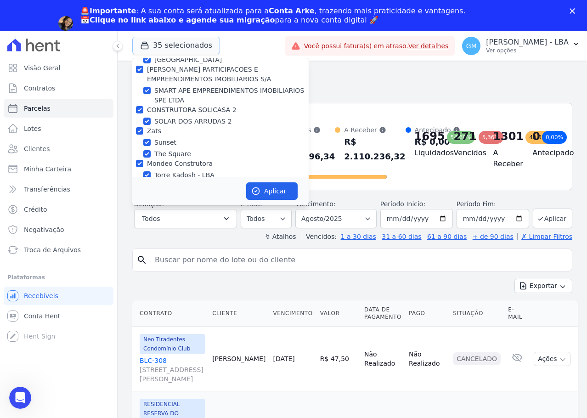
scroll to position [2321, 0]
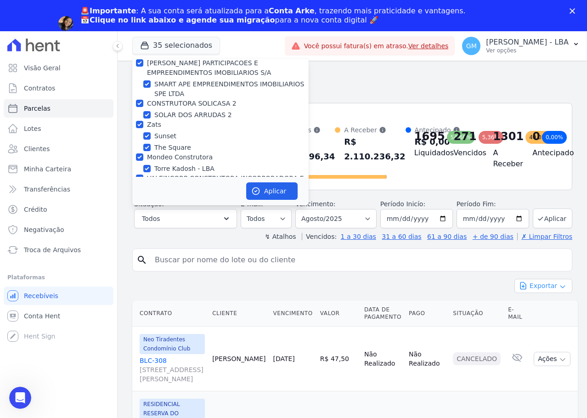
click at [559, 287] on icon "button" at bounding box center [562, 286] width 7 height 7
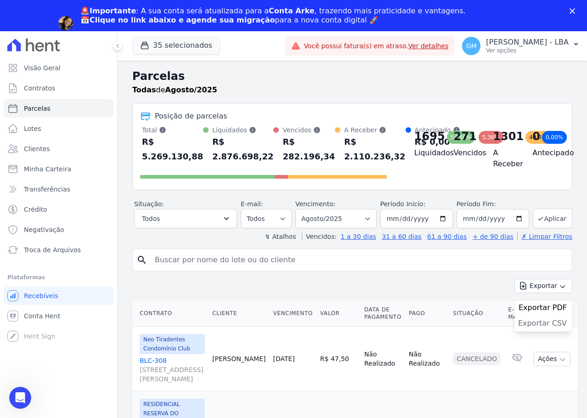
click at [545, 325] on span "Exportar CSV" at bounding box center [542, 323] width 49 height 9
